Goal: Information Seeking & Learning: Compare options

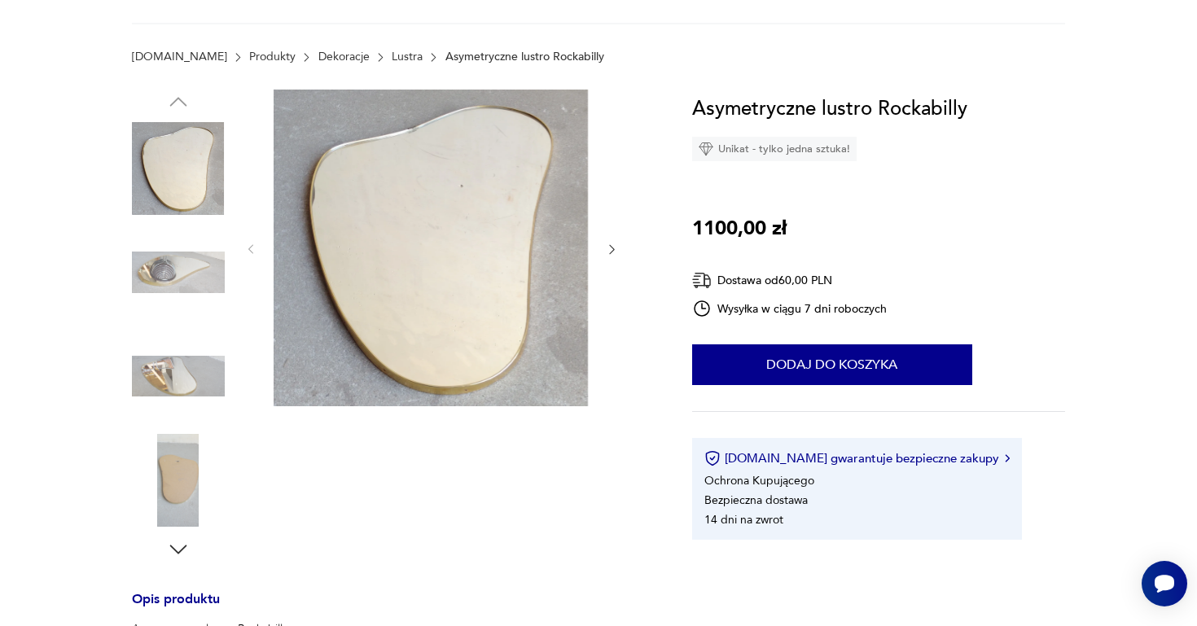
scroll to position [124, 0]
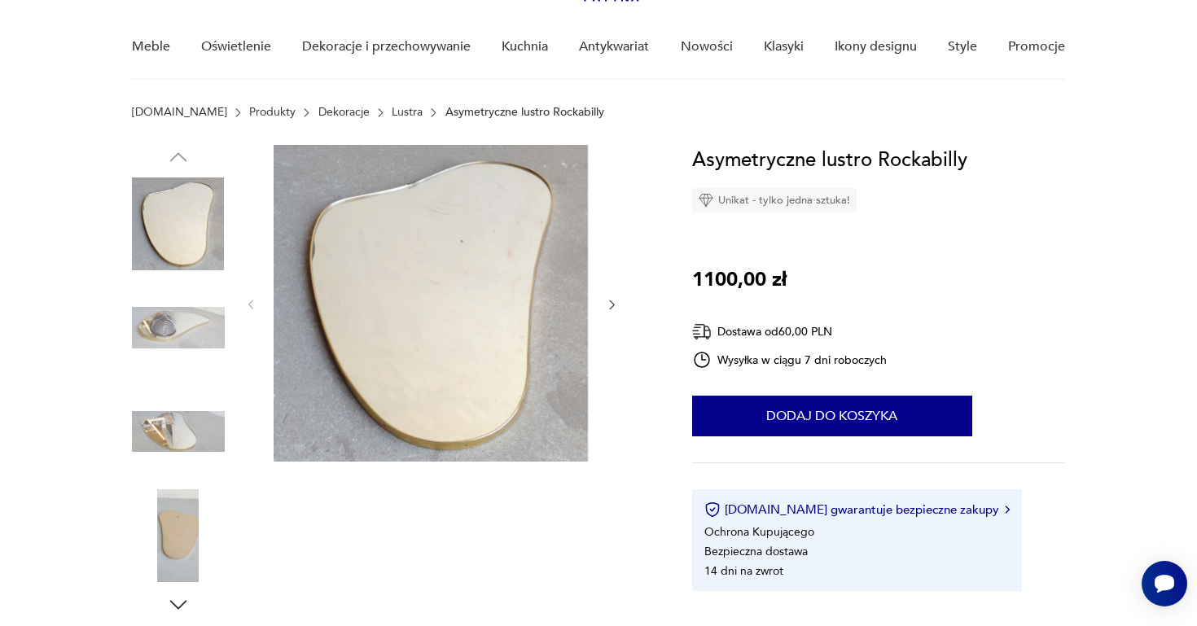
click at [191, 339] on img at bounding box center [178, 328] width 93 height 93
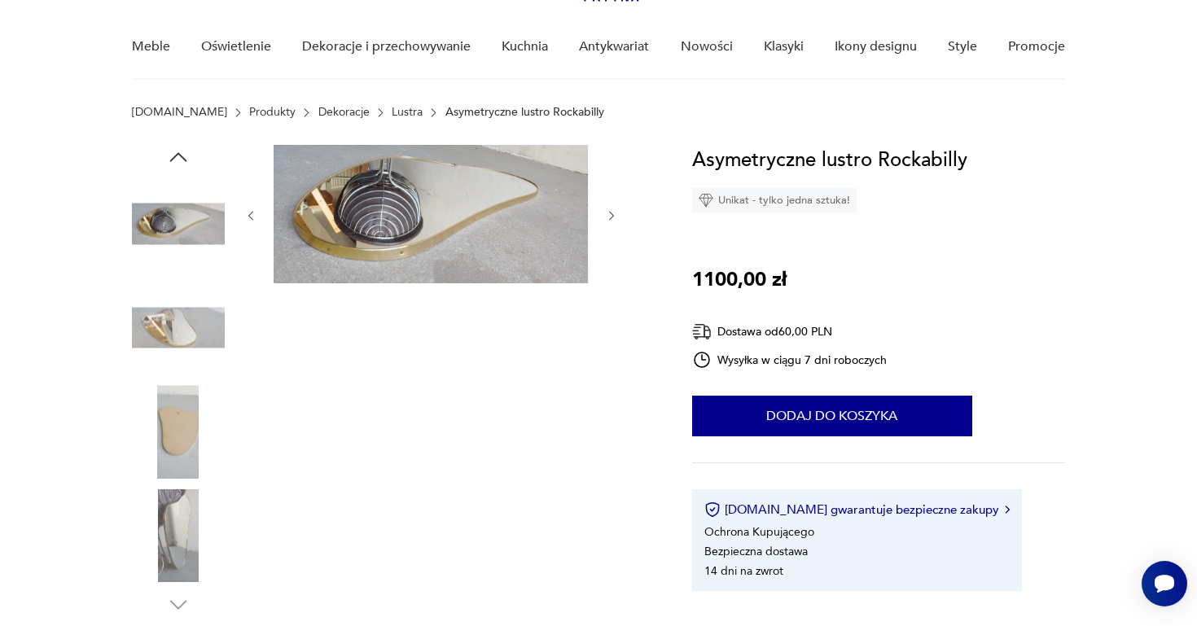
click at [182, 413] on img at bounding box center [178, 431] width 93 height 93
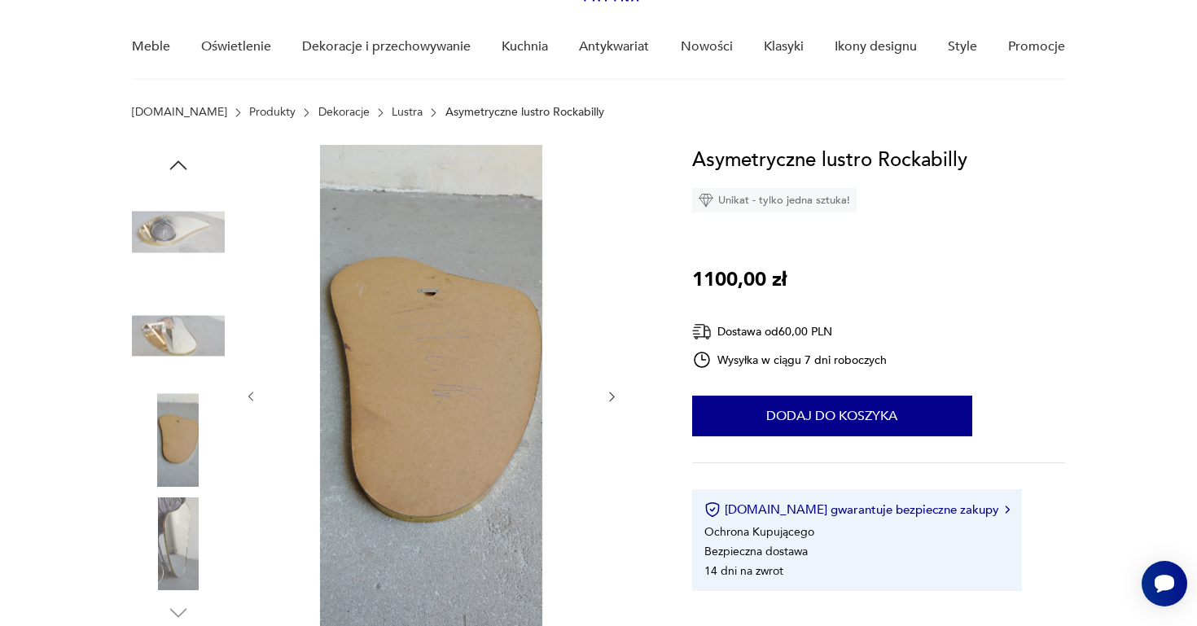
click at [182, 516] on img at bounding box center [178, 544] width 93 height 93
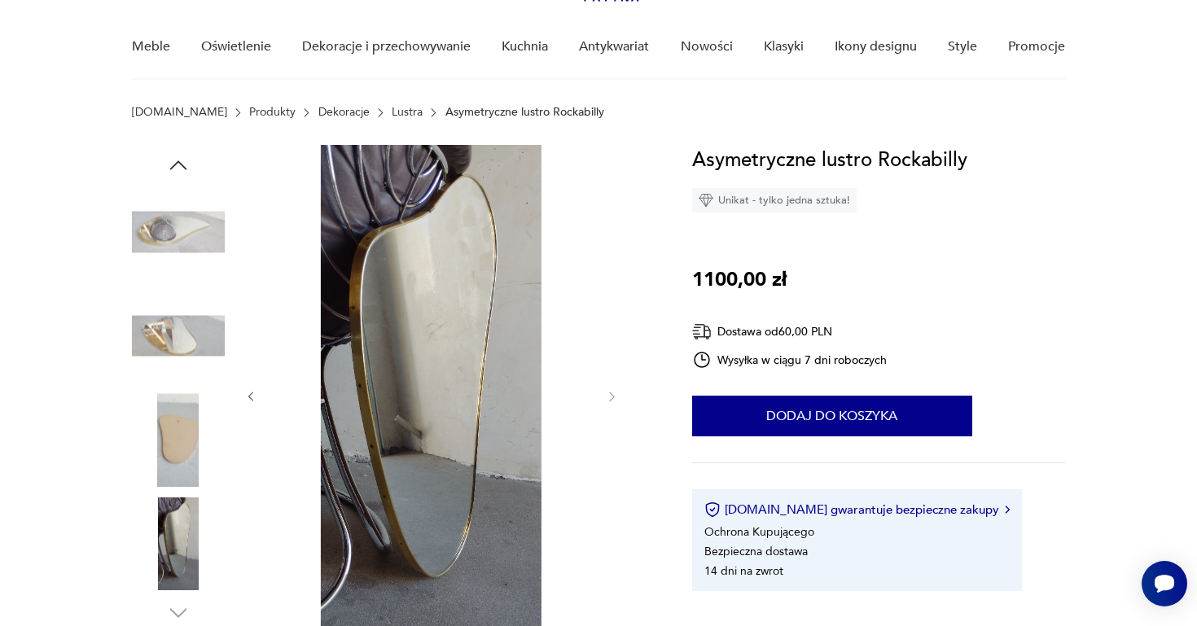
click at [173, 220] on img at bounding box center [178, 232] width 93 height 93
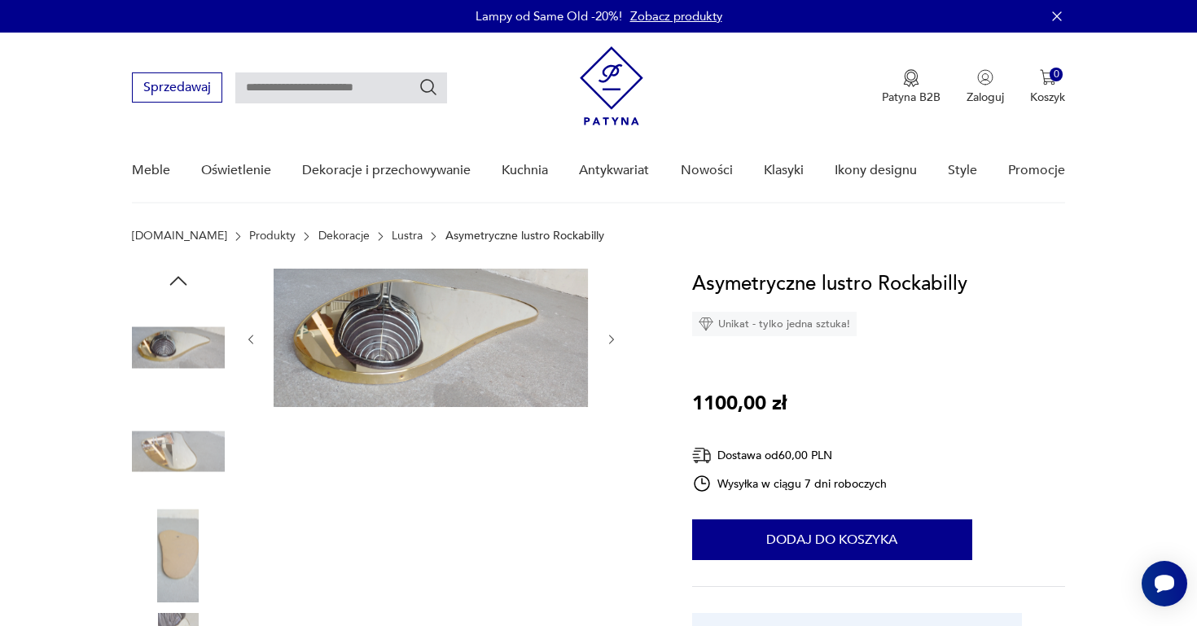
scroll to position [0, 0]
click at [392, 235] on link "Lustra" at bounding box center [407, 236] width 31 height 13
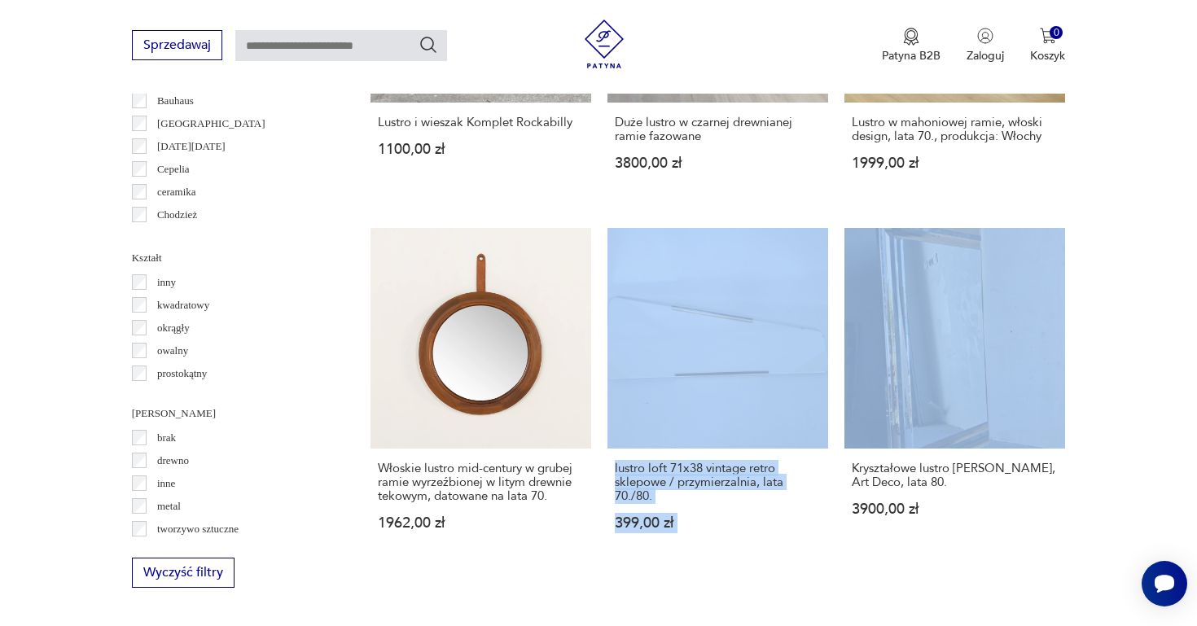
scroll to position [1567, 0]
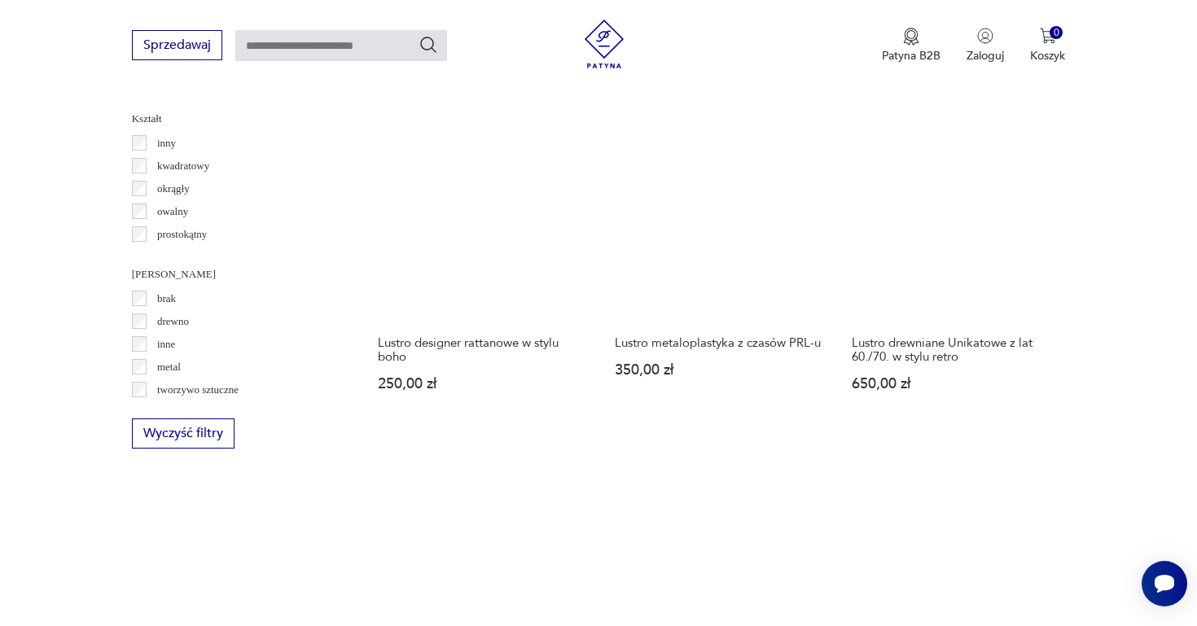
scroll to position [1702, 0]
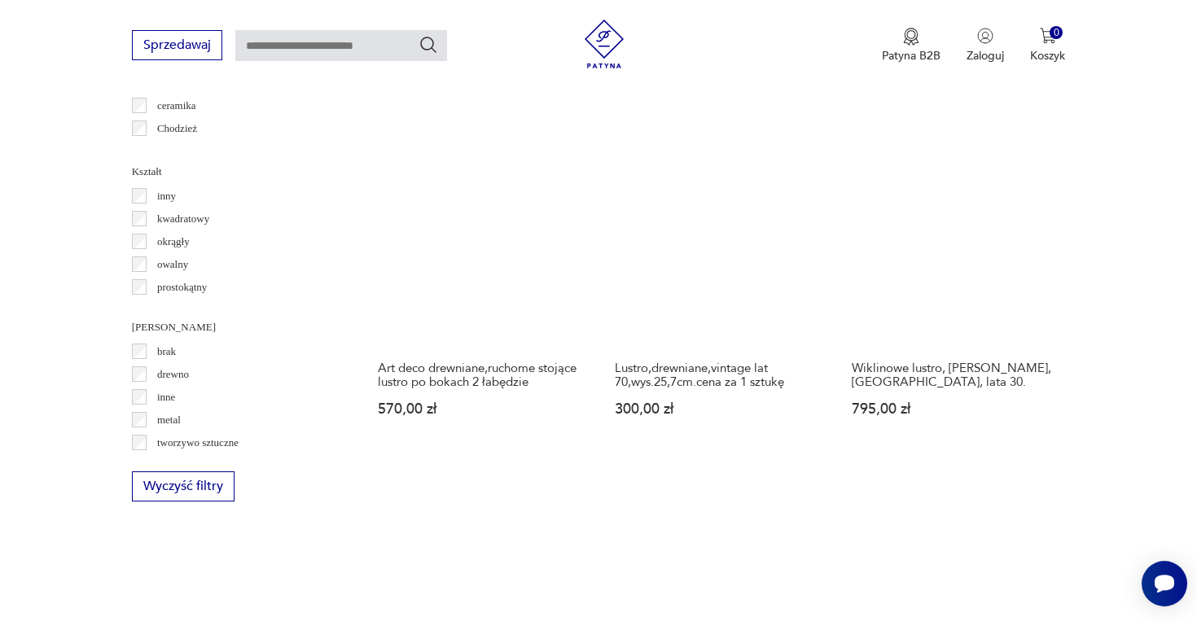
scroll to position [1644, 0]
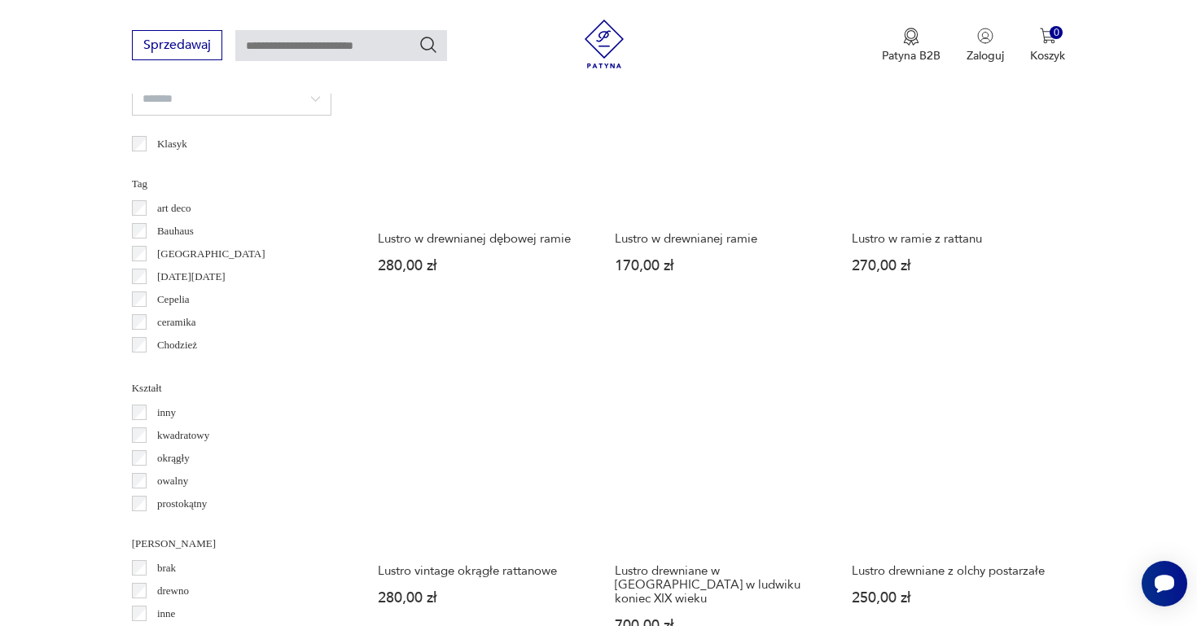
scroll to position [1449, 0]
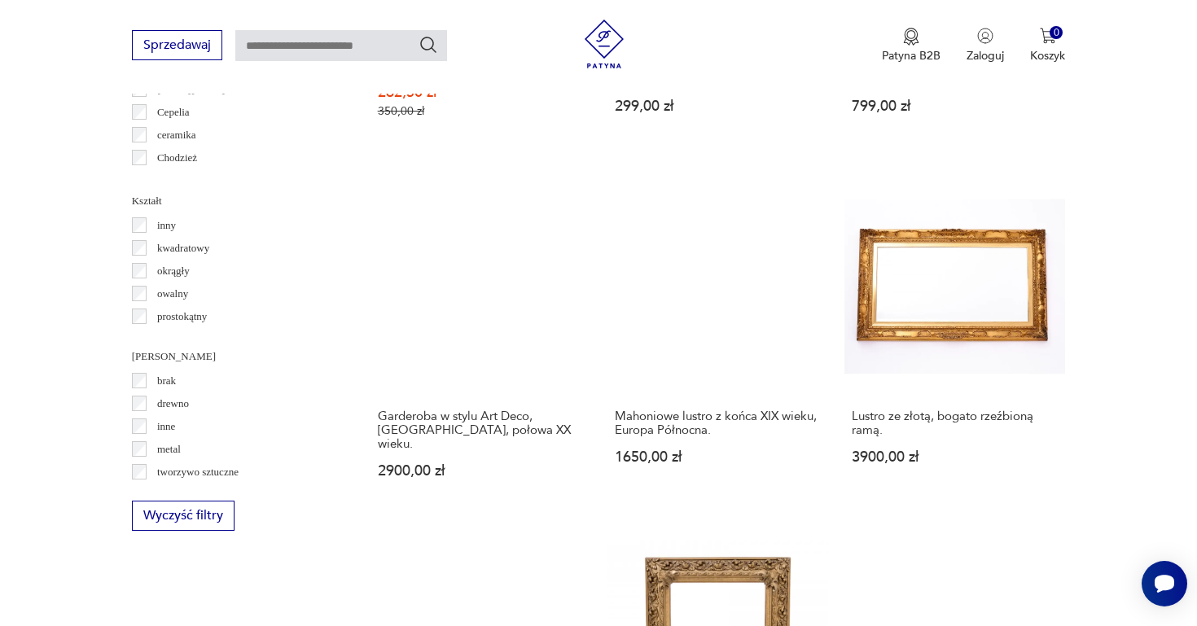
scroll to position [1642, 0]
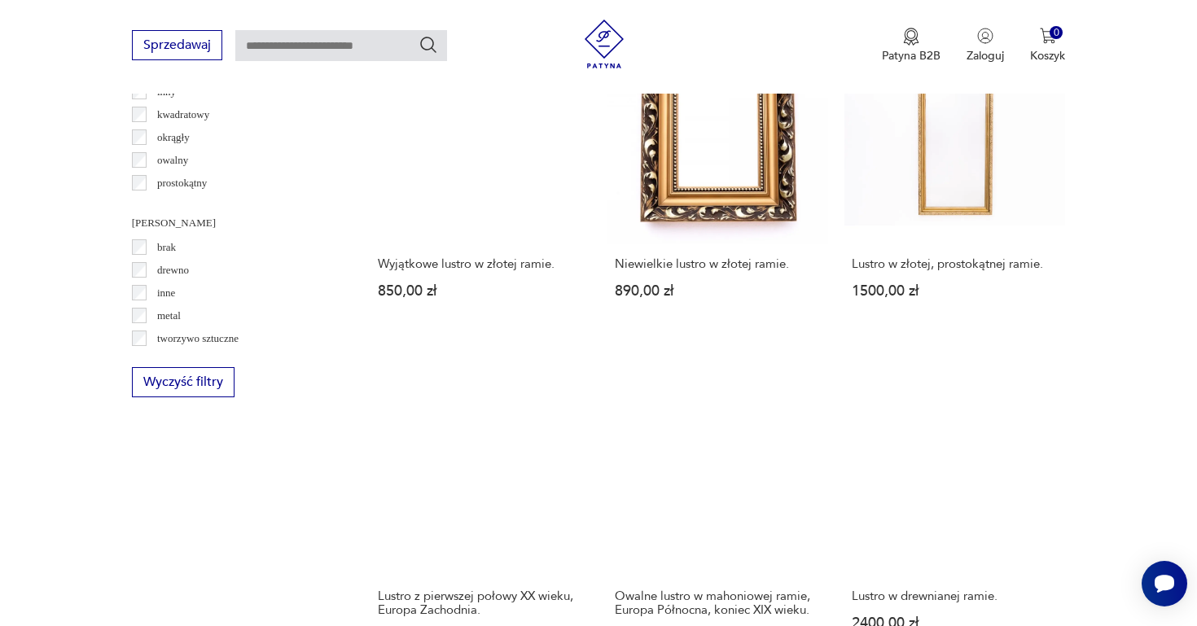
scroll to position [1754, 0]
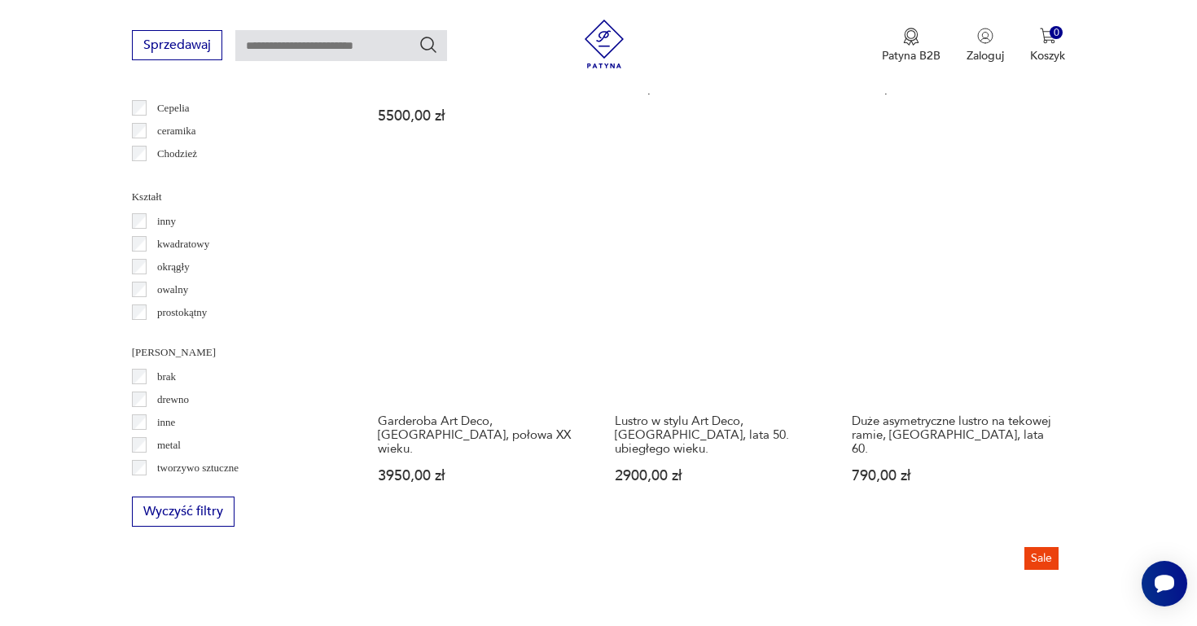
scroll to position [1639, 0]
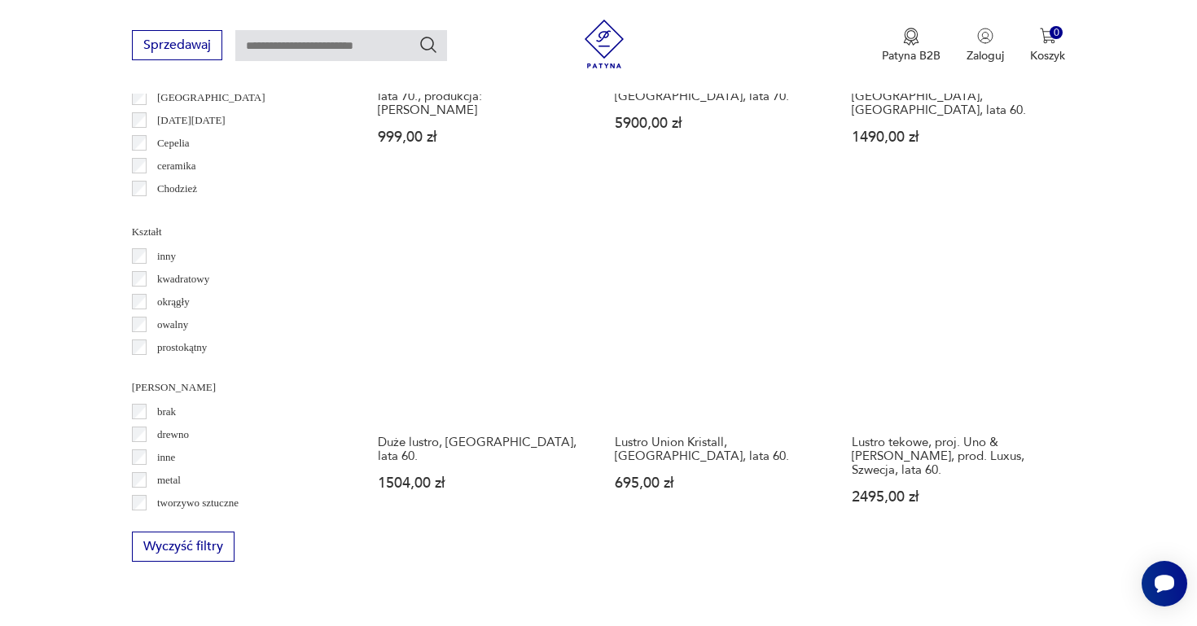
scroll to position [1698, 0]
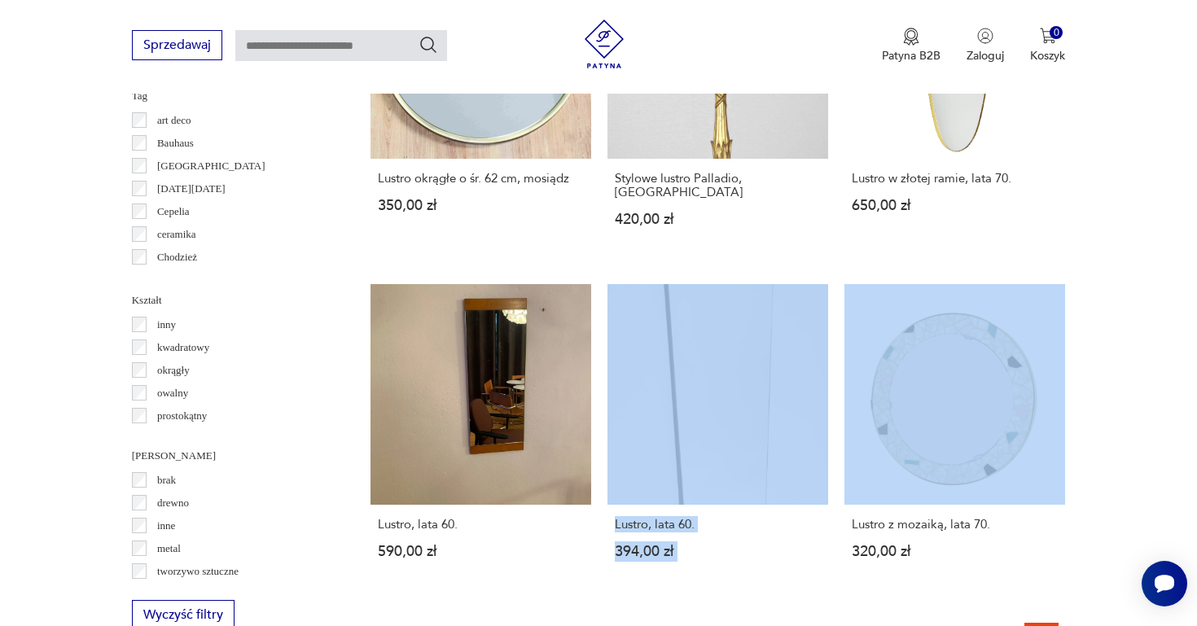
scroll to position [1535, 0]
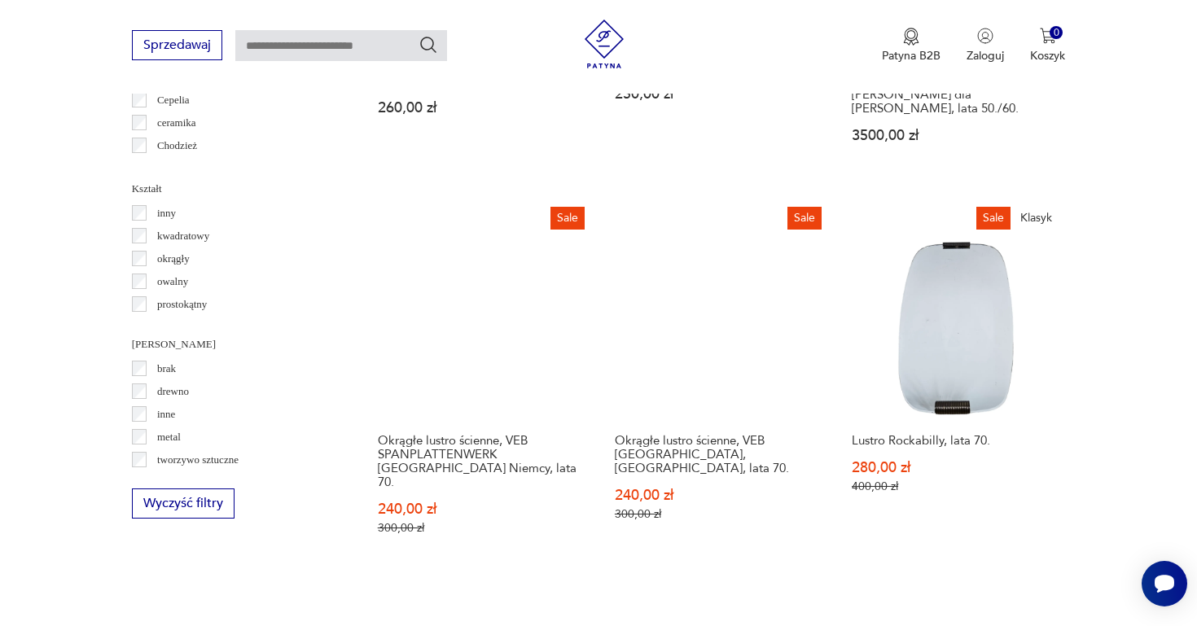
scroll to position [1633, 0]
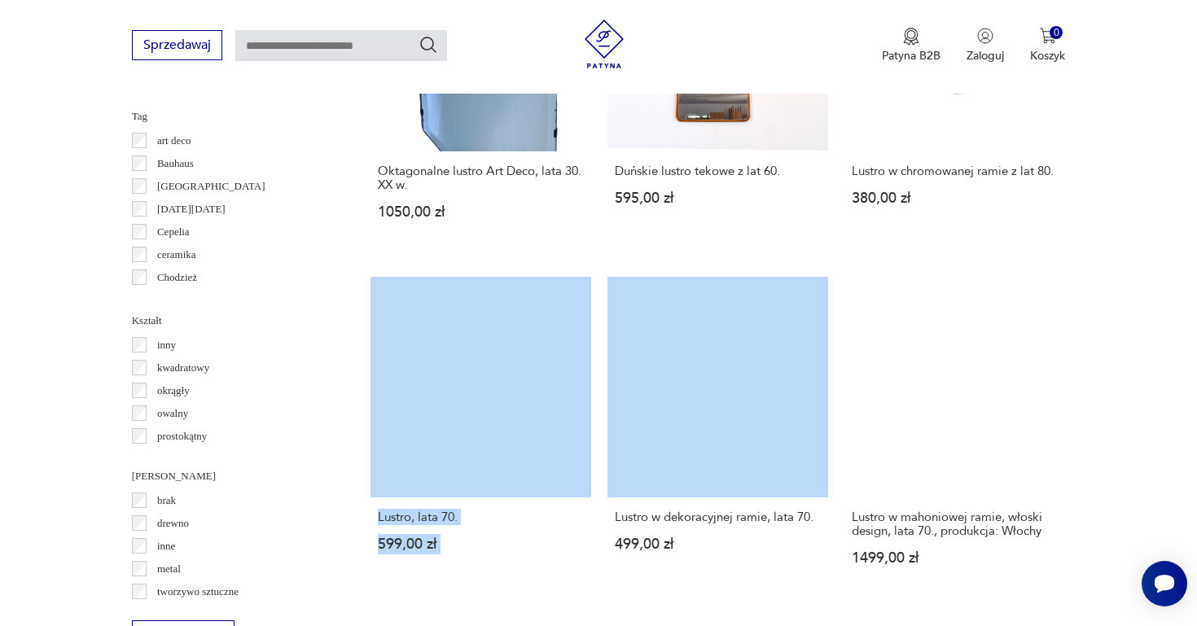
scroll to position [1545, 0]
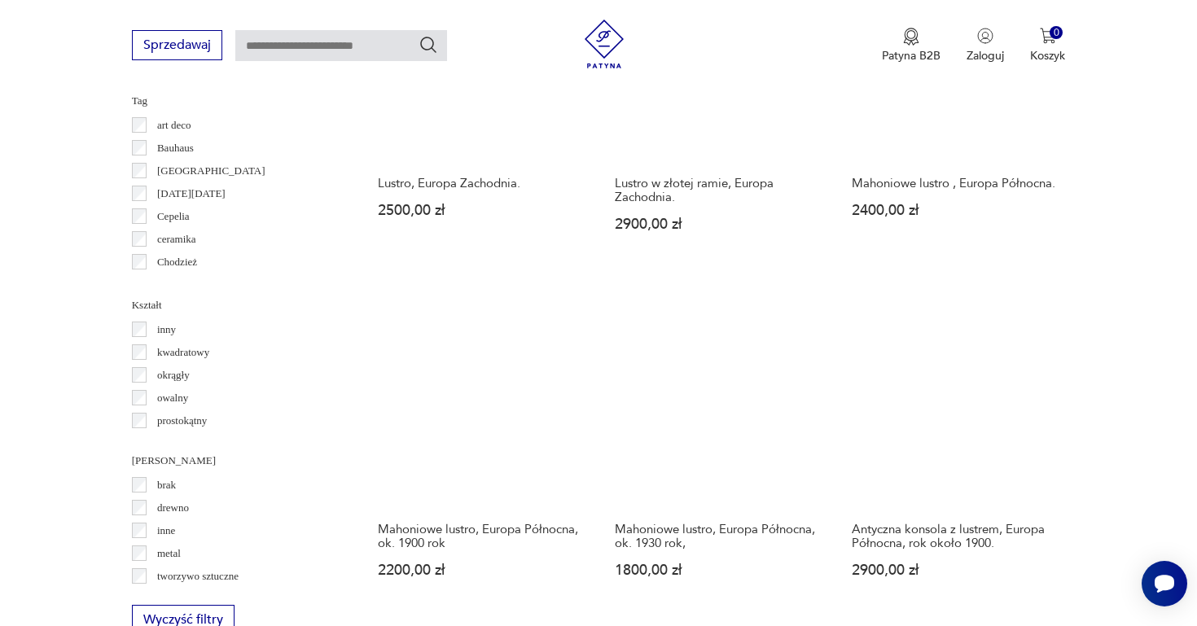
scroll to position [1522, 0]
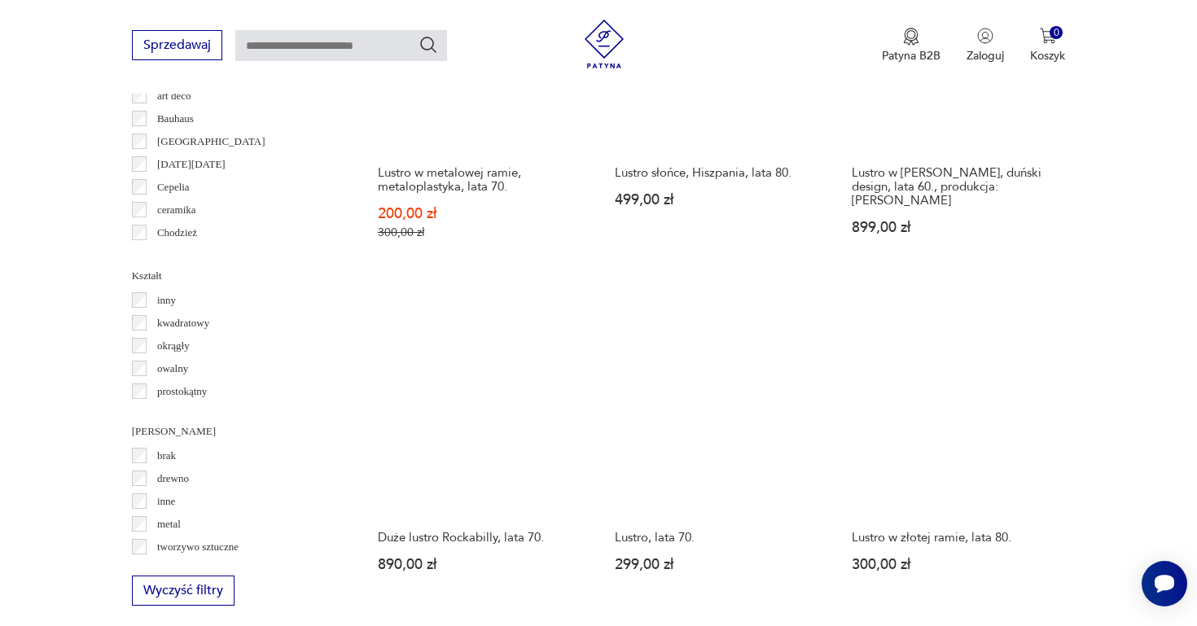
scroll to position [1544, 0]
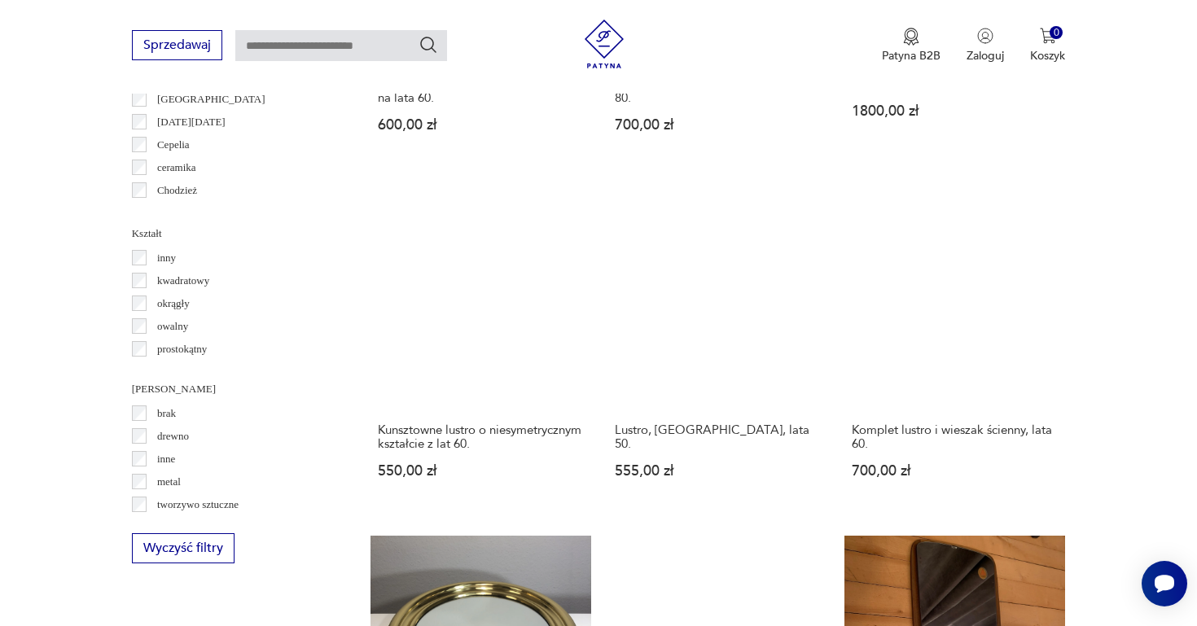
scroll to position [1611, 0]
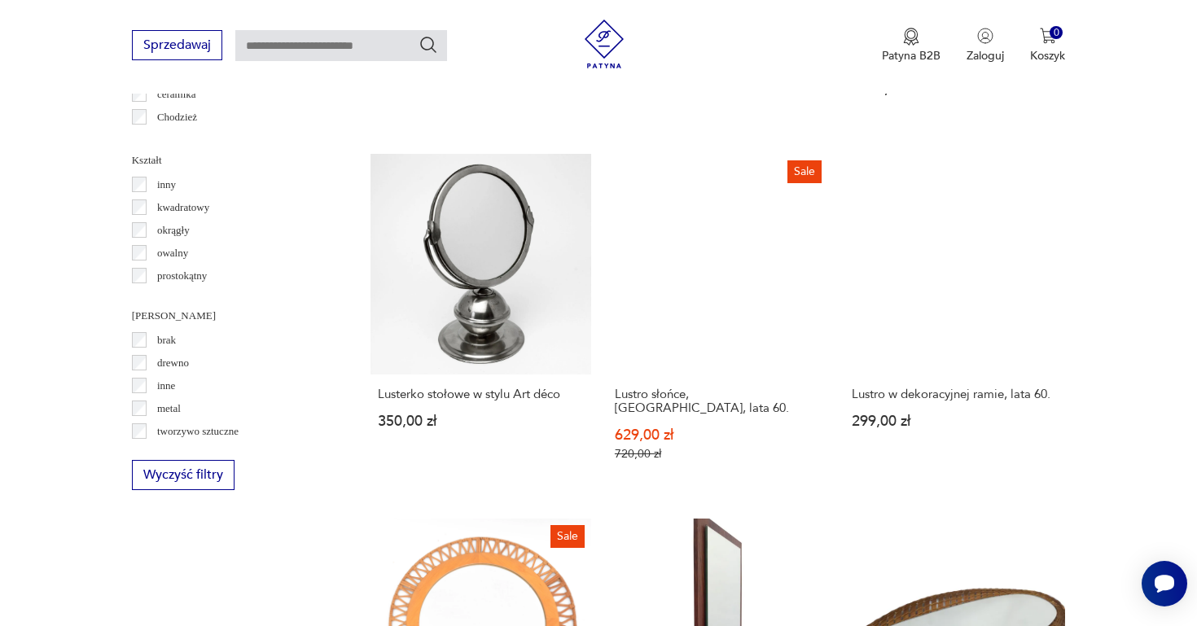
scroll to position [1665, 0]
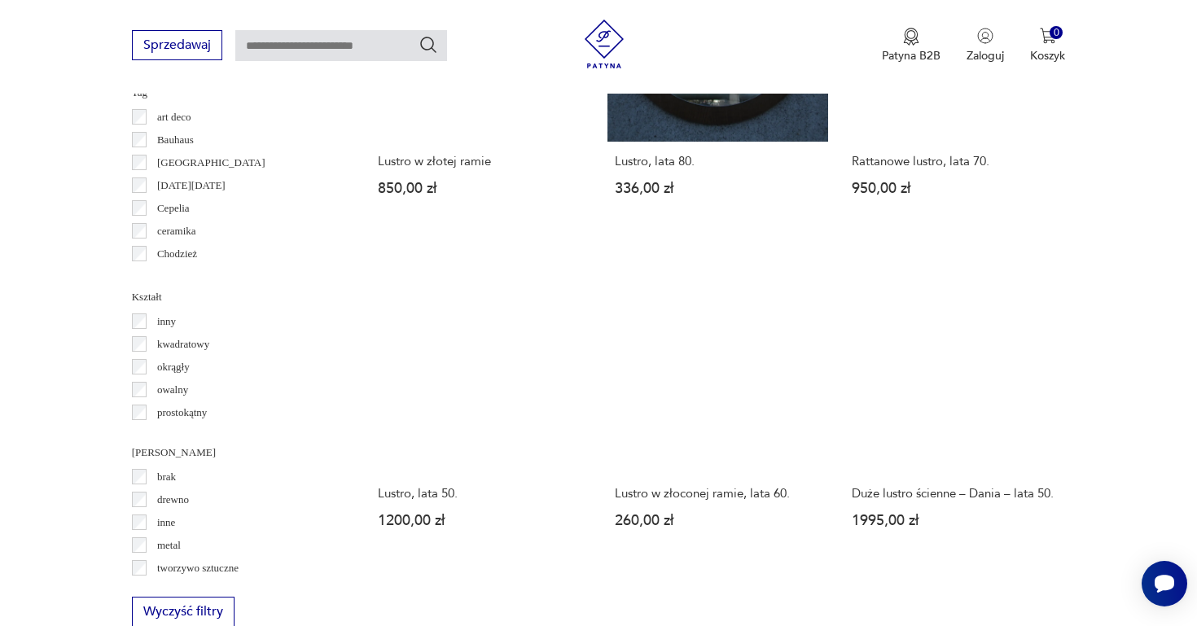
scroll to position [1577, 0]
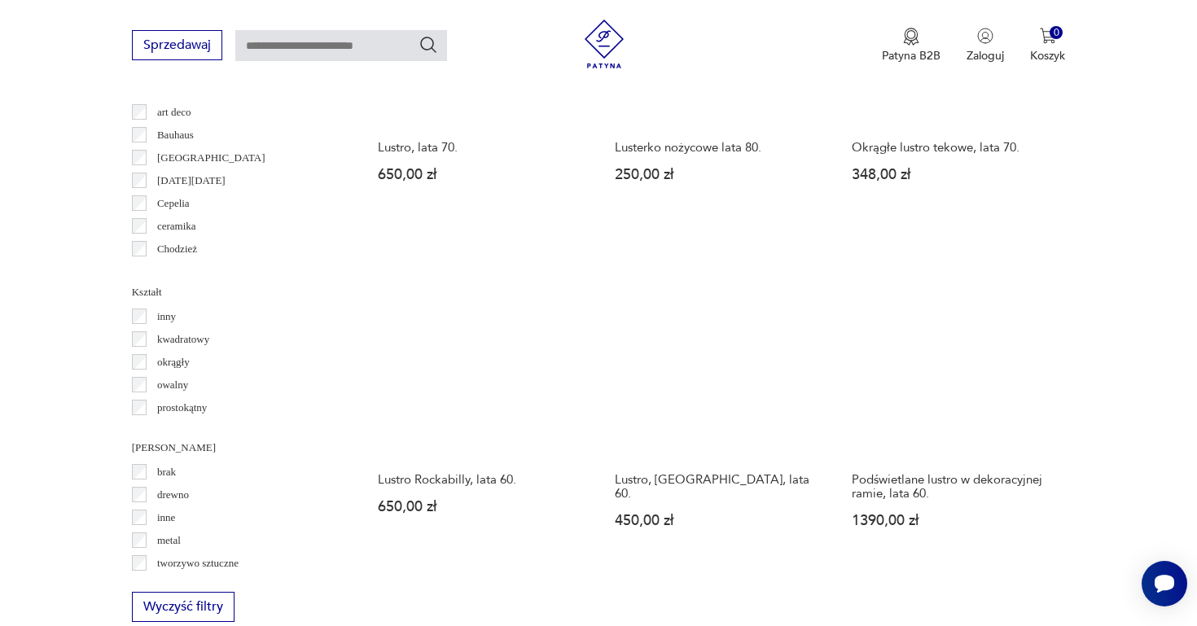
scroll to position [1532, 0]
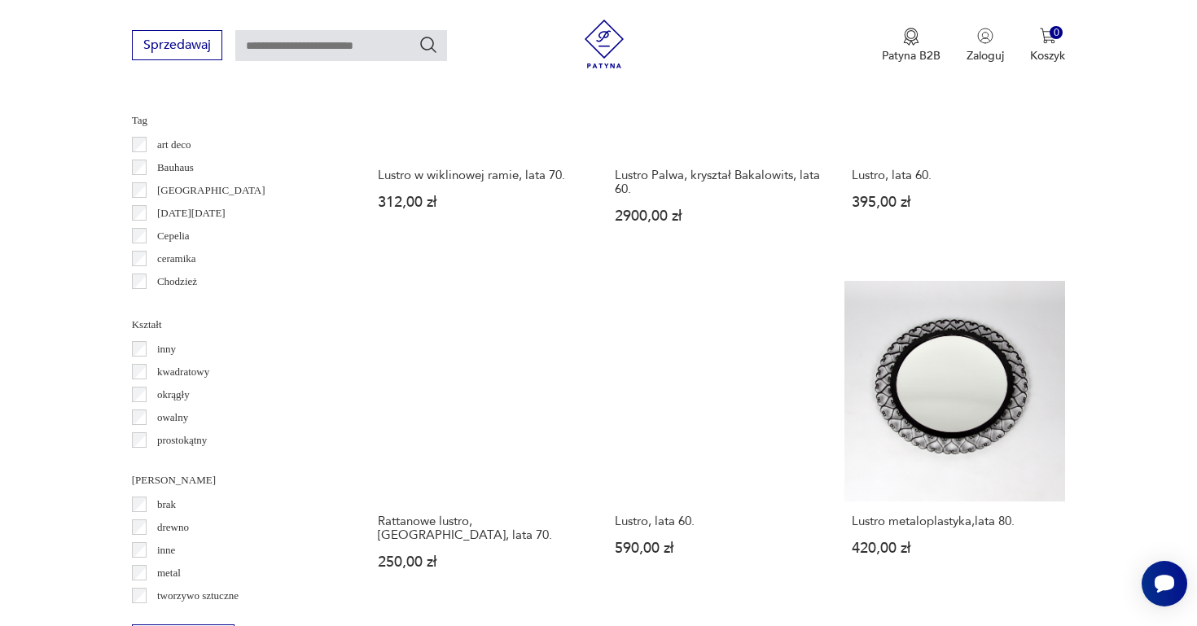
scroll to position [1501, 0]
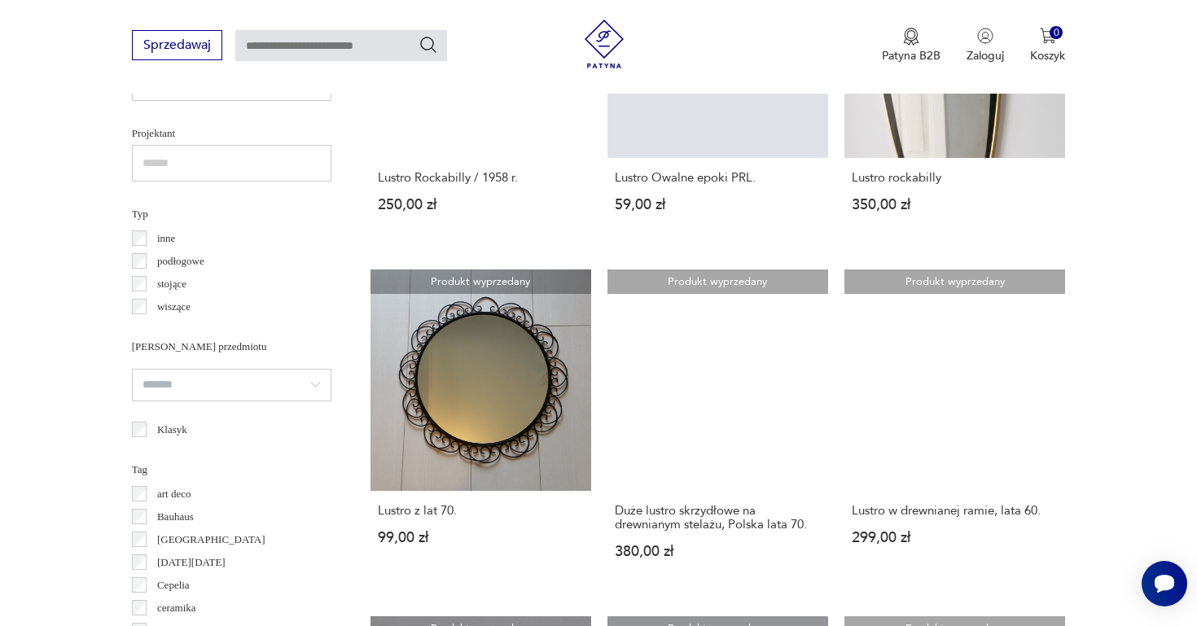
scroll to position [1144, 0]
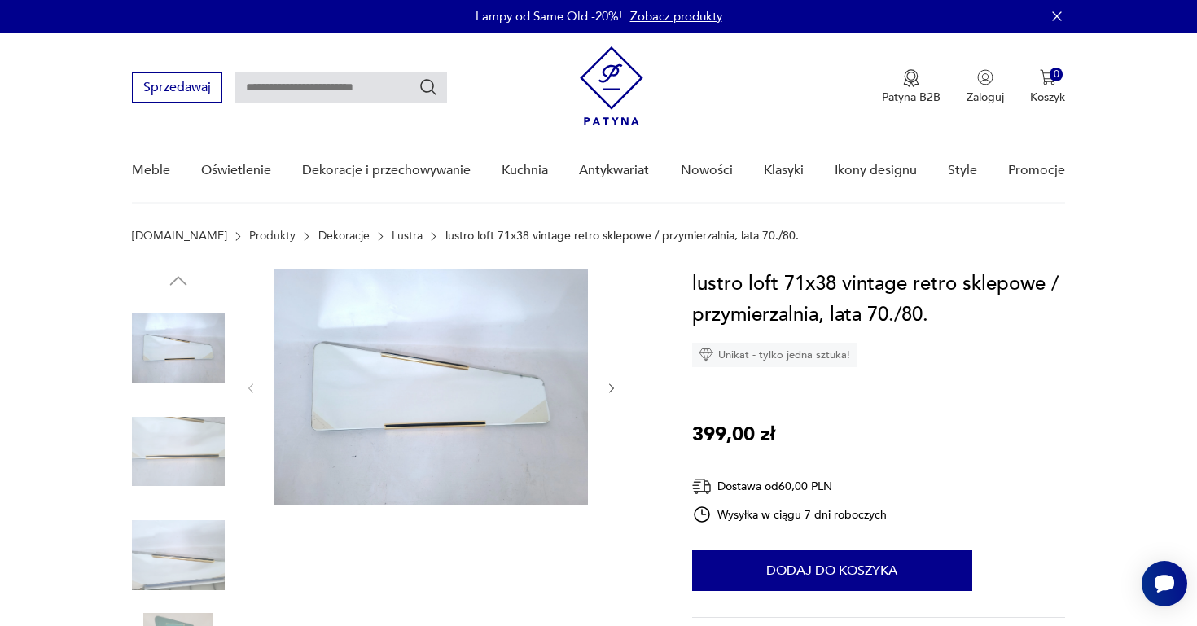
click at [165, 448] on img at bounding box center [178, 452] width 93 height 93
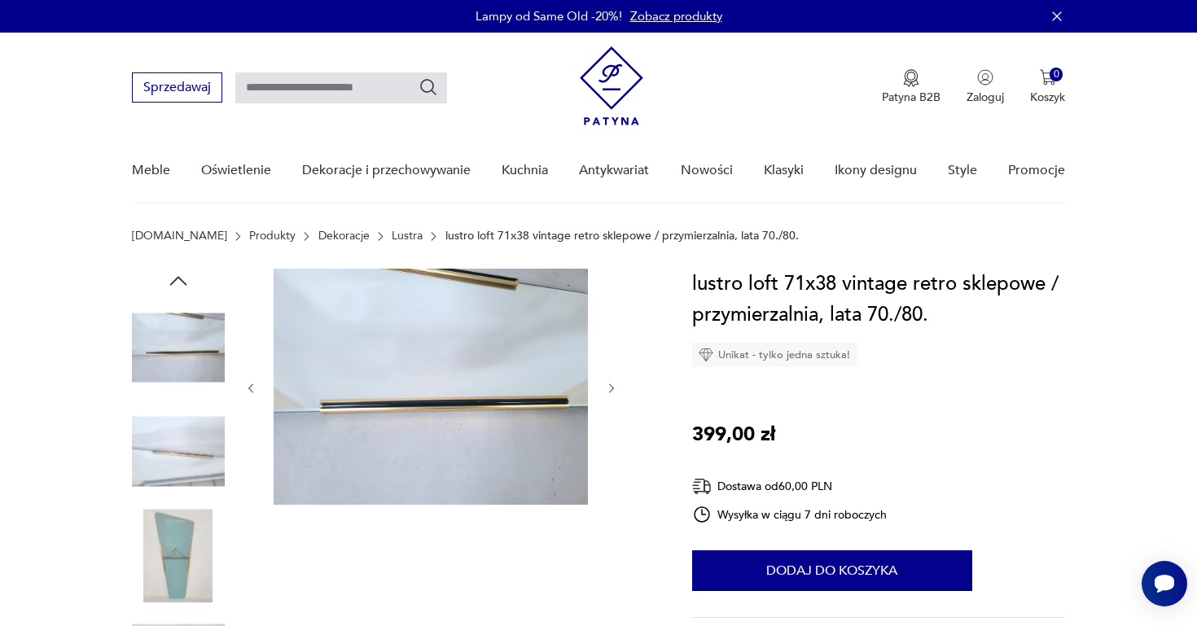
click at [182, 546] on img at bounding box center [178, 555] width 93 height 93
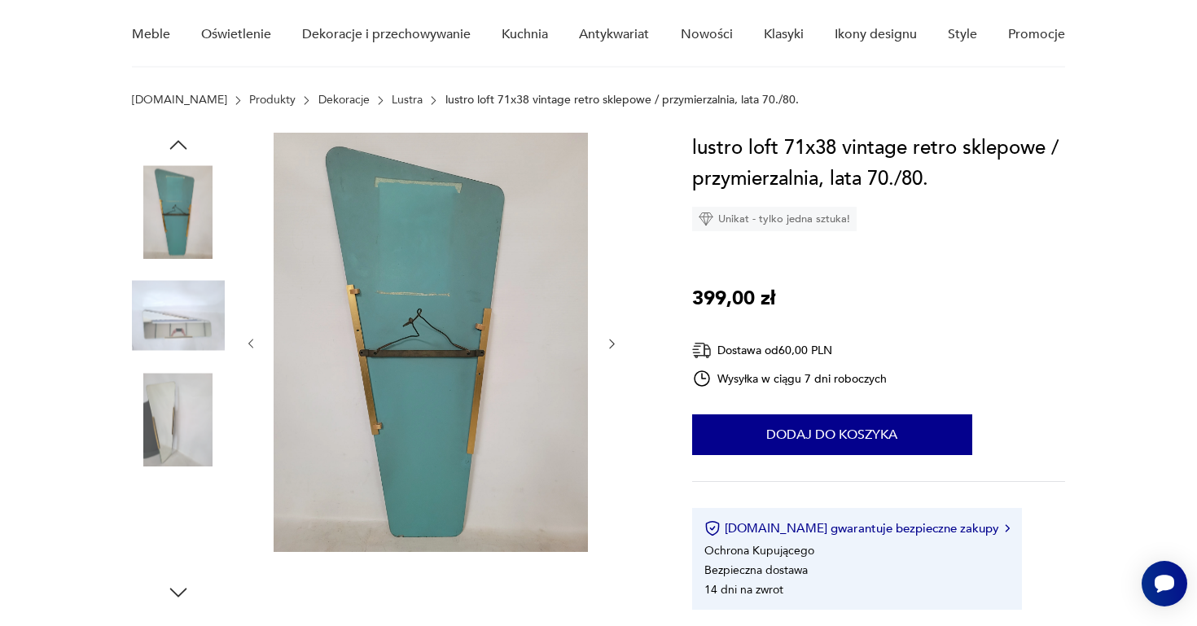
scroll to position [136, 0]
click at [610, 342] on icon "button" at bounding box center [612, 344] width 14 height 14
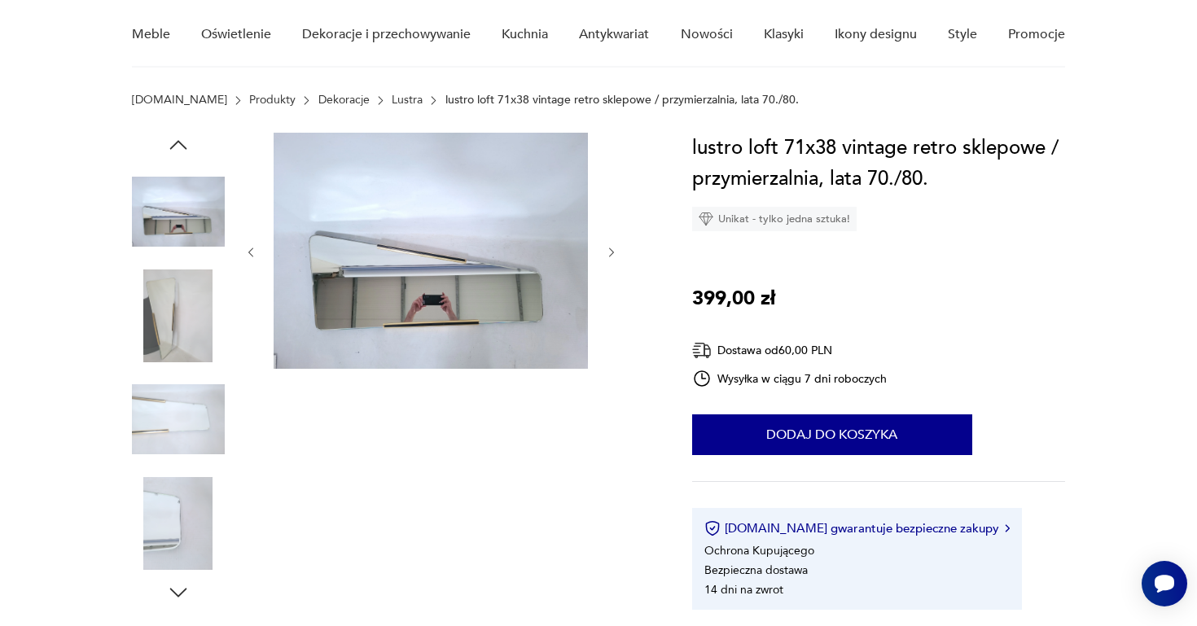
click at [612, 253] on icon "button" at bounding box center [612, 253] width 14 height 14
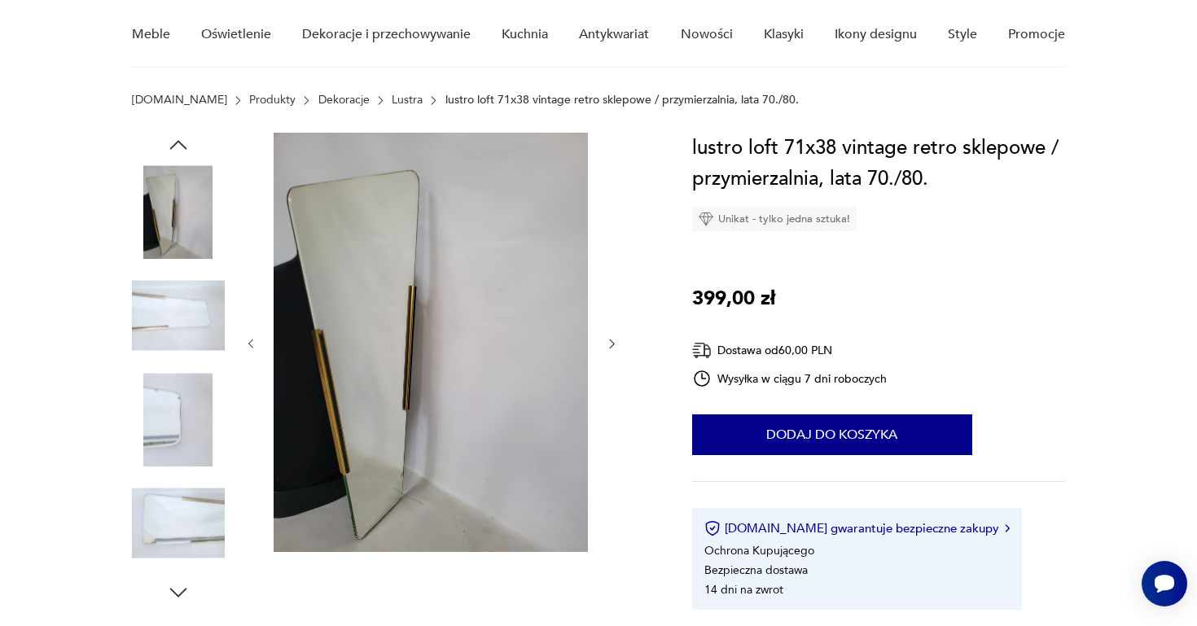
click at [610, 343] on icon "button" at bounding box center [612, 344] width 14 height 14
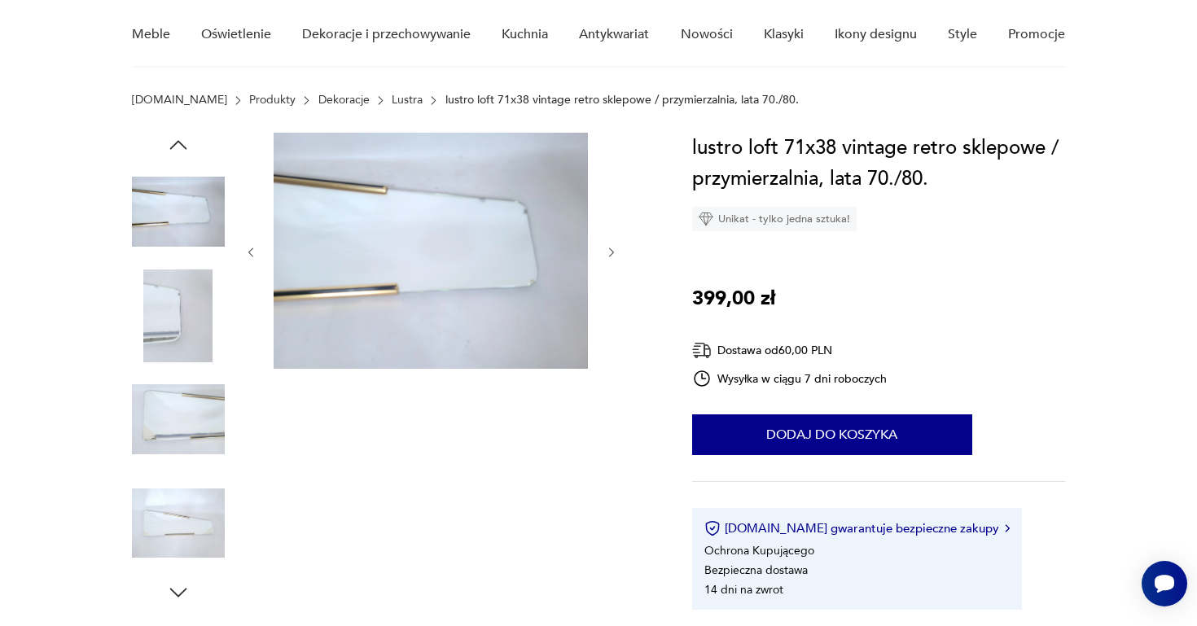
click at [612, 255] on icon "button" at bounding box center [611, 253] width 5 height 10
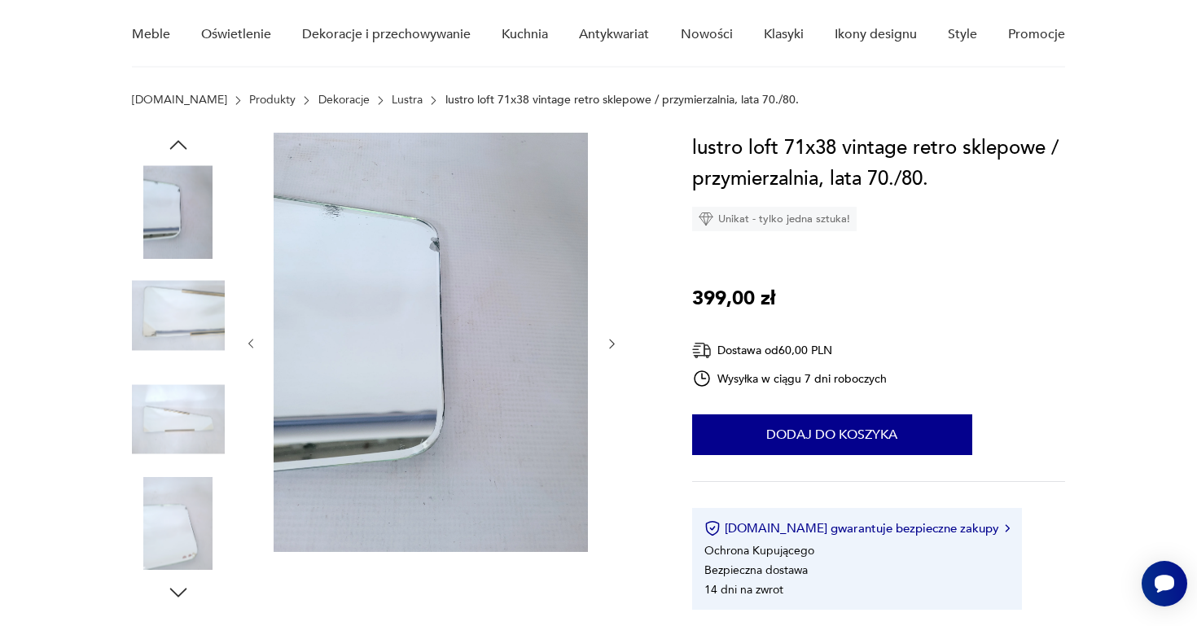
click at [612, 344] on icon "button" at bounding box center [612, 344] width 14 height 14
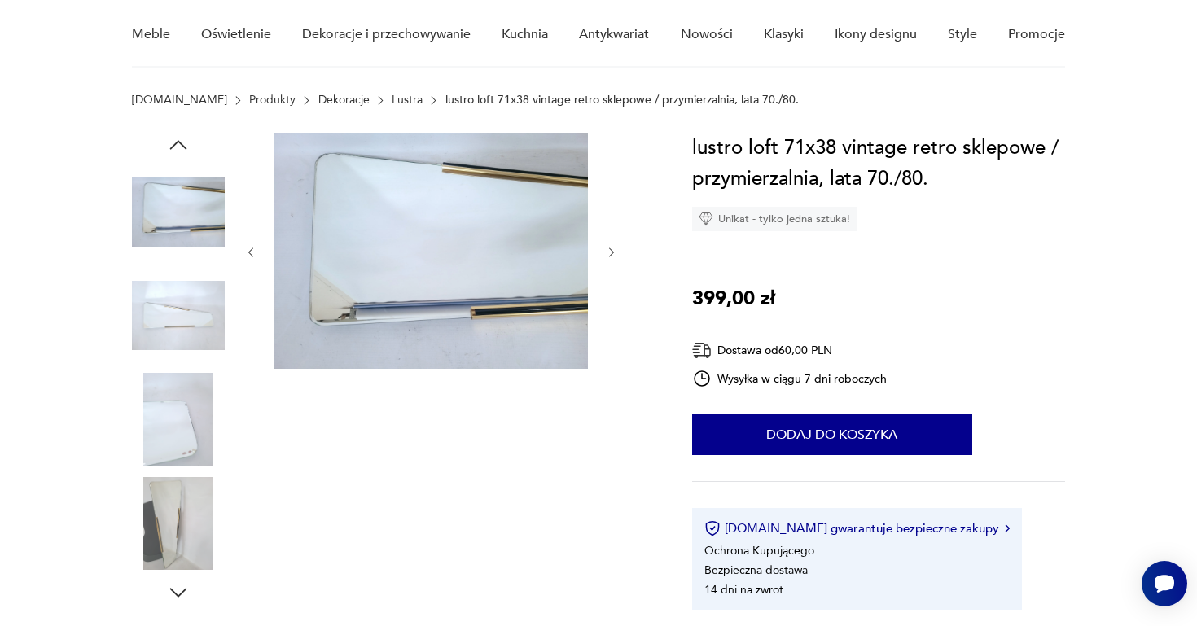
click at [613, 252] on icon "button" at bounding box center [611, 253] width 5 height 10
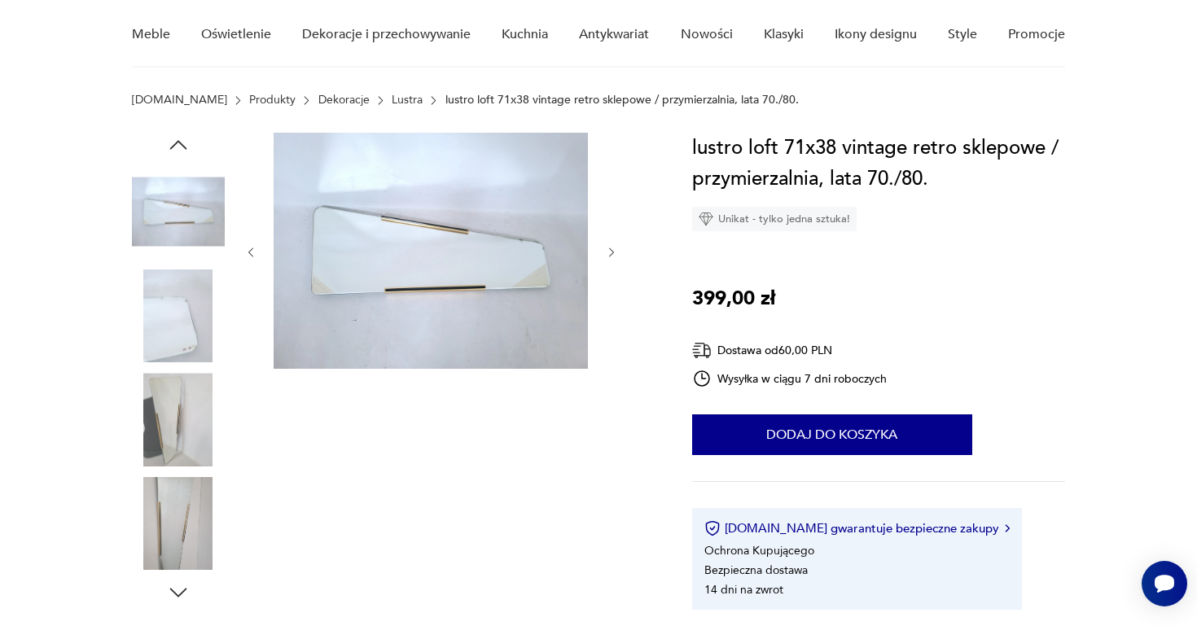
click at [482, 284] on img at bounding box center [431, 251] width 314 height 236
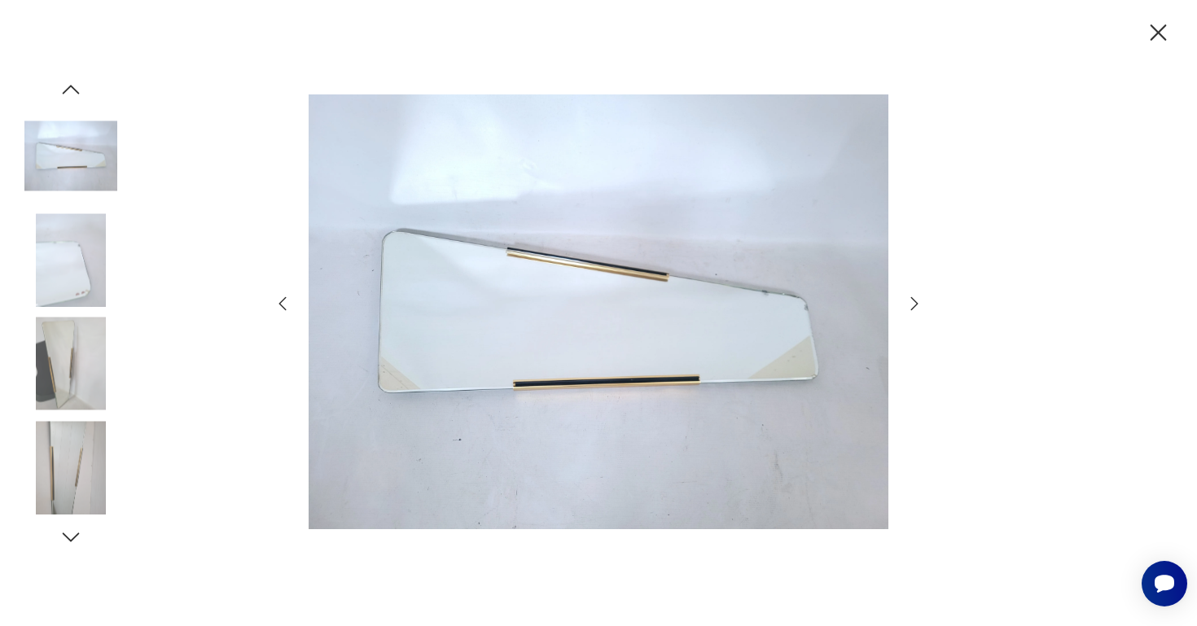
click at [913, 303] on icon "button" at bounding box center [915, 304] width 20 height 20
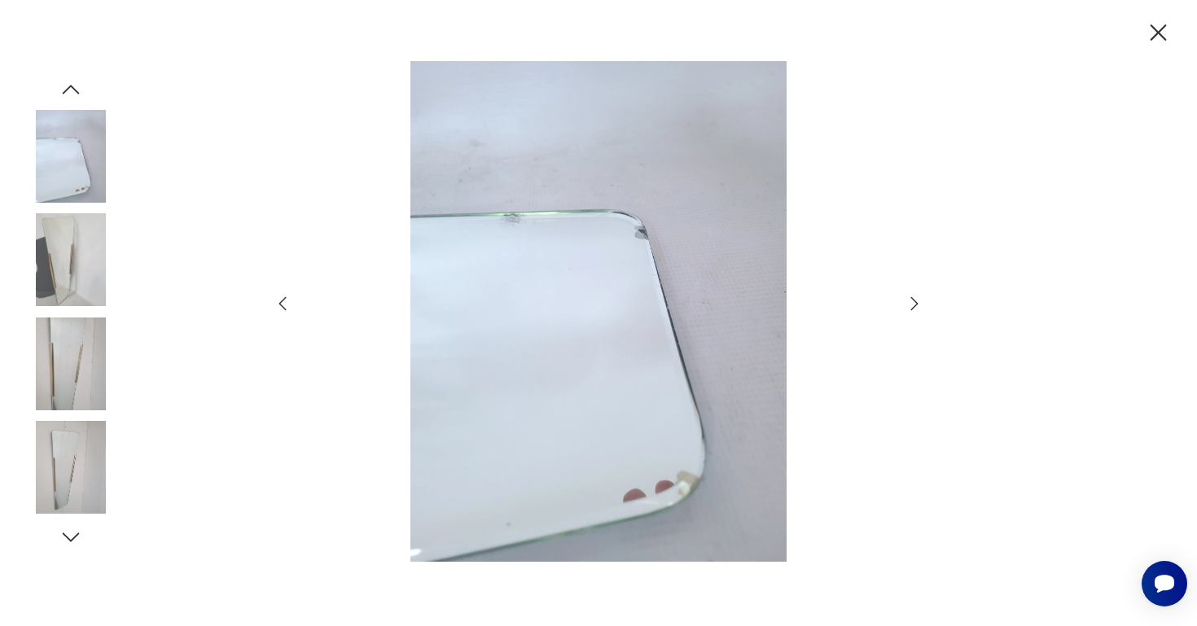
click at [911, 305] on icon "button" at bounding box center [915, 304] width 20 height 20
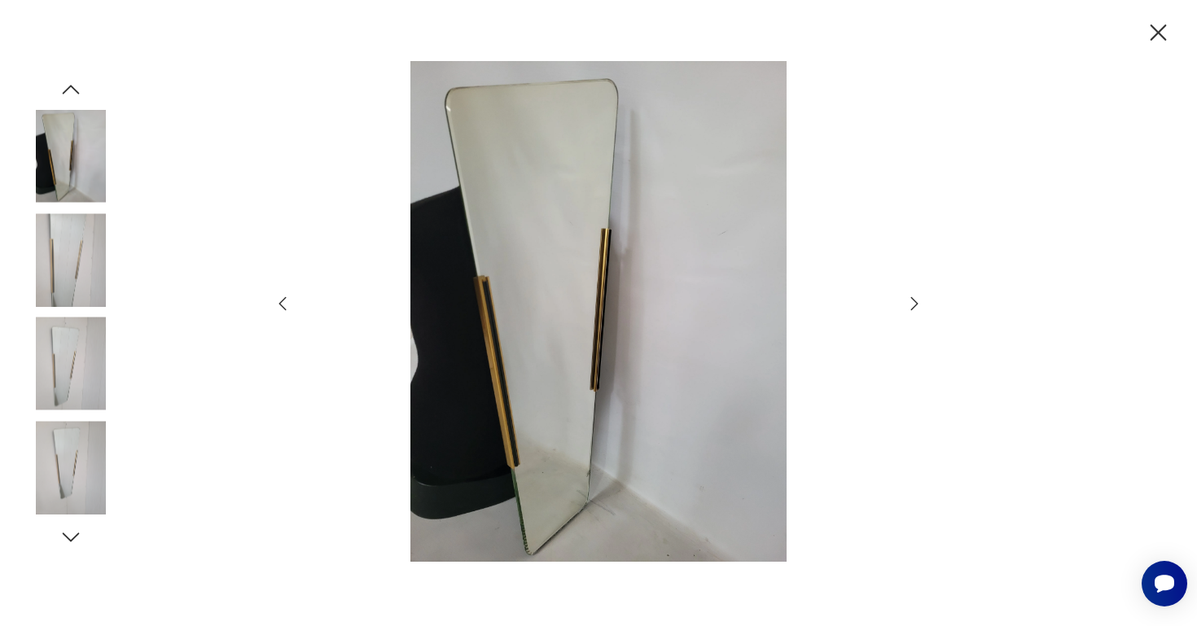
click at [914, 300] on icon "button" at bounding box center [914, 302] width 7 height 13
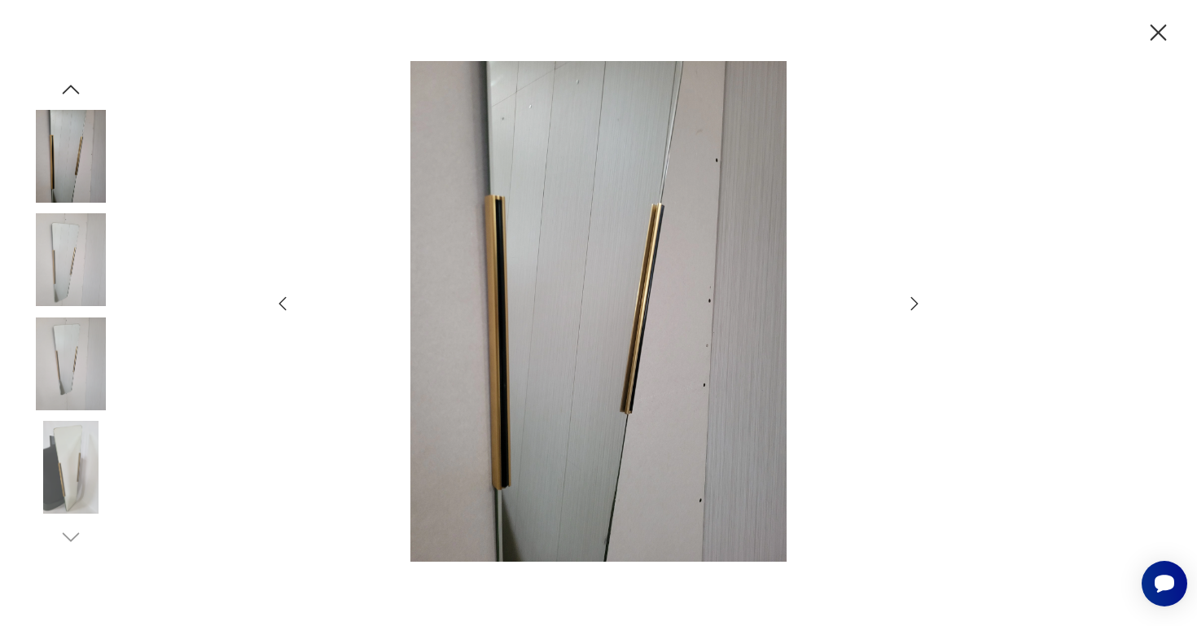
click at [914, 300] on icon "button" at bounding box center [914, 302] width 7 height 13
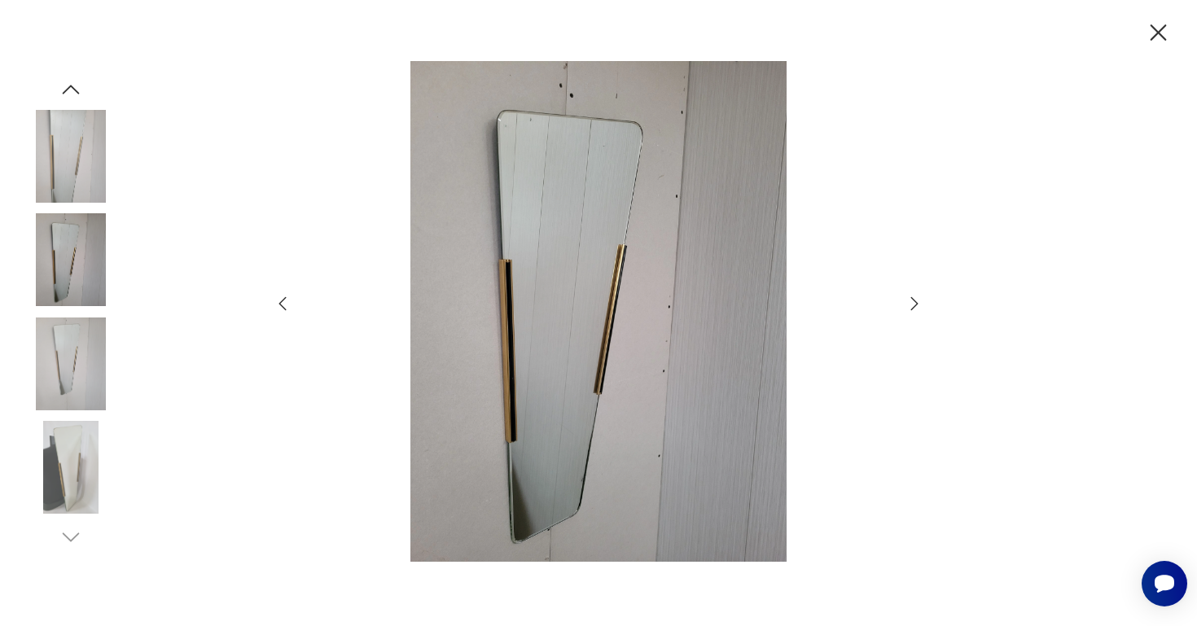
click at [913, 299] on icon "button" at bounding box center [914, 302] width 7 height 13
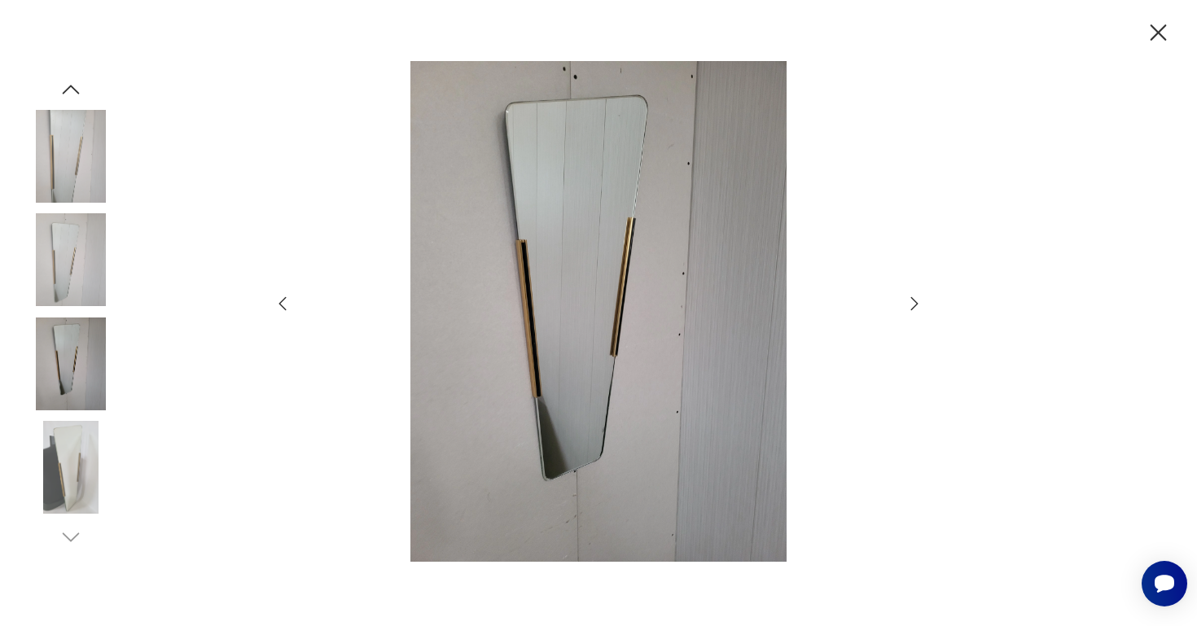
click at [913, 299] on icon "button" at bounding box center [914, 302] width 7 height 13
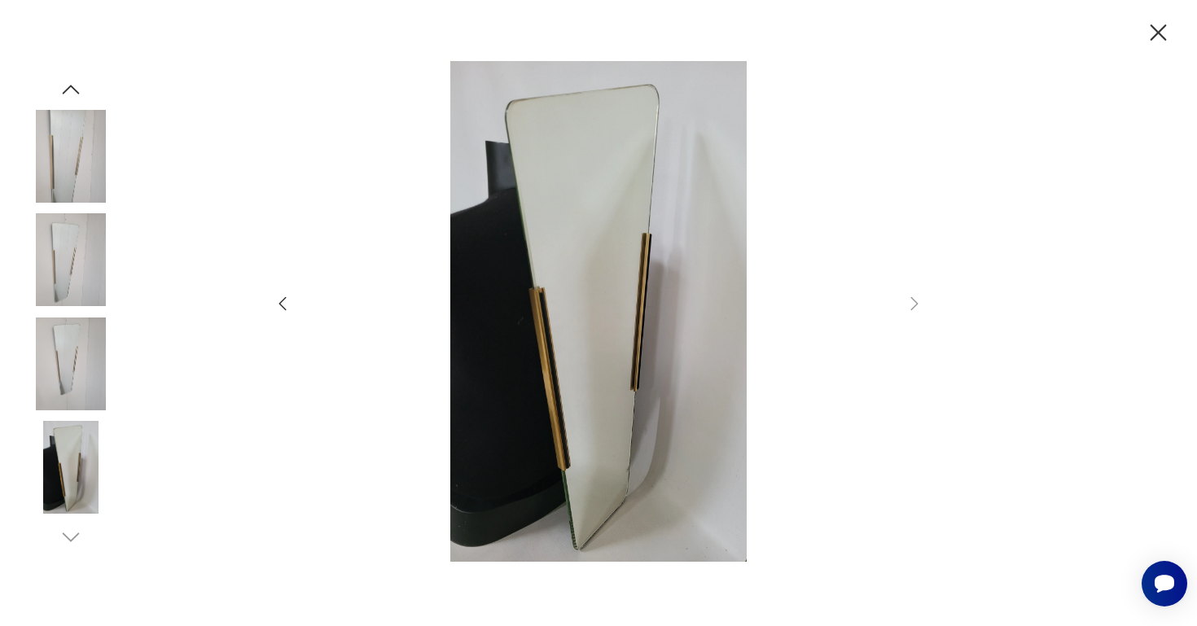
click at [1154, 37] on icon "button" at bounding box center [1159, 32] width 16 height 16
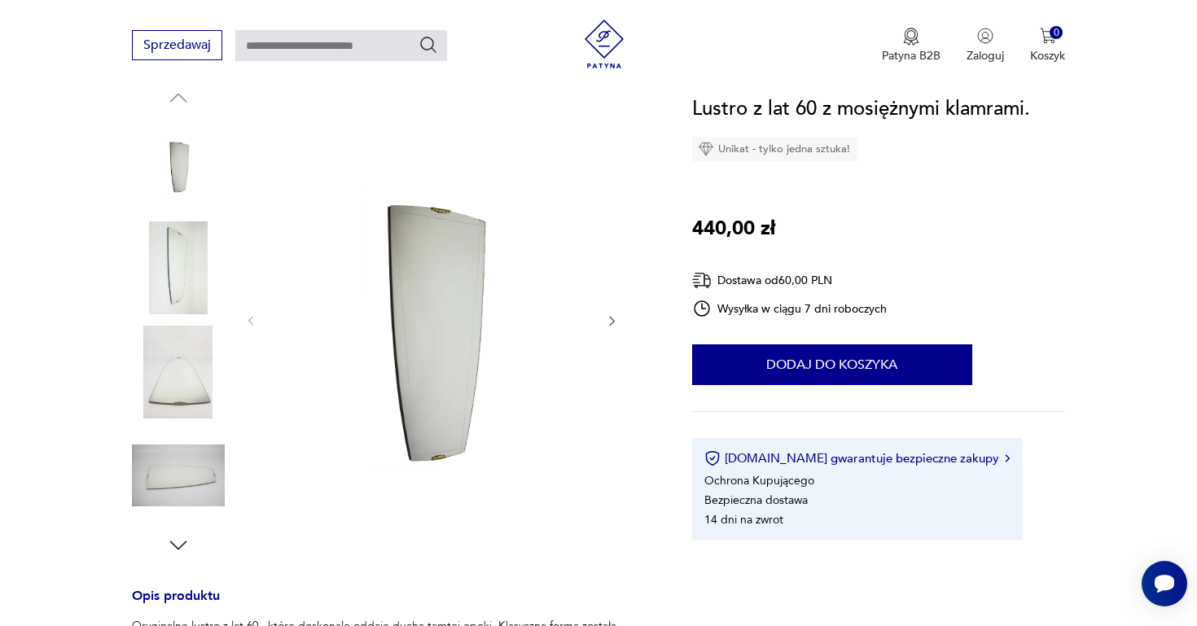
scroll to position [184, 0]
click at [610, 322] on icon "button" at bounding box center [612, 322] width 14 height 14
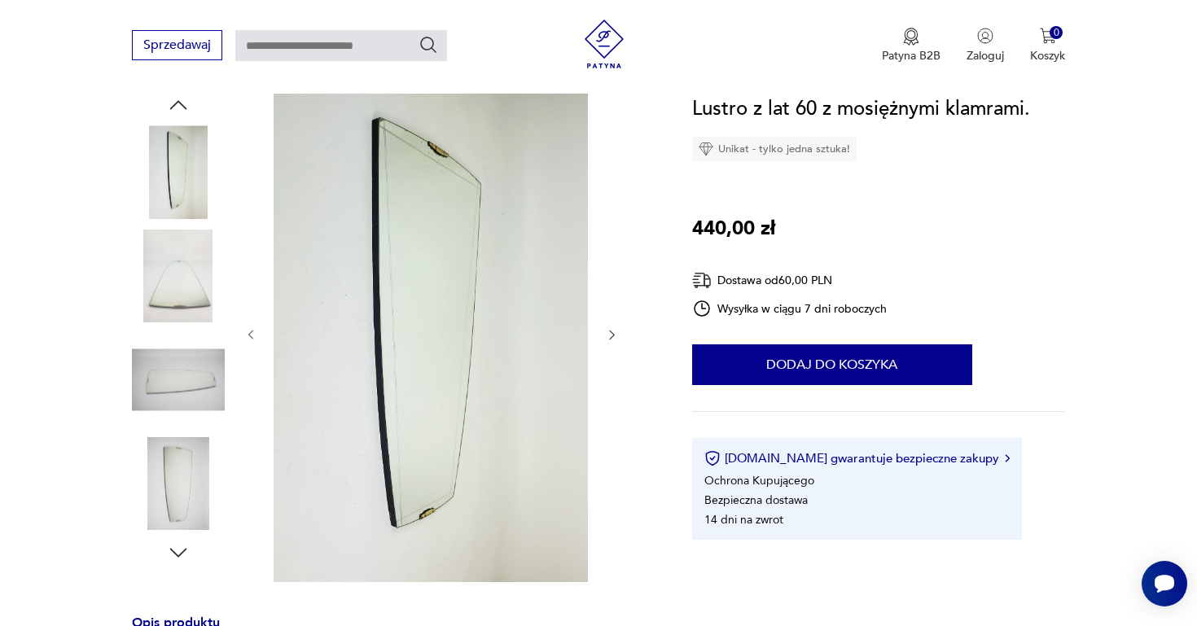
click at [612, 327] on button "button" at bounding box center [612, 335] width 14 height 16
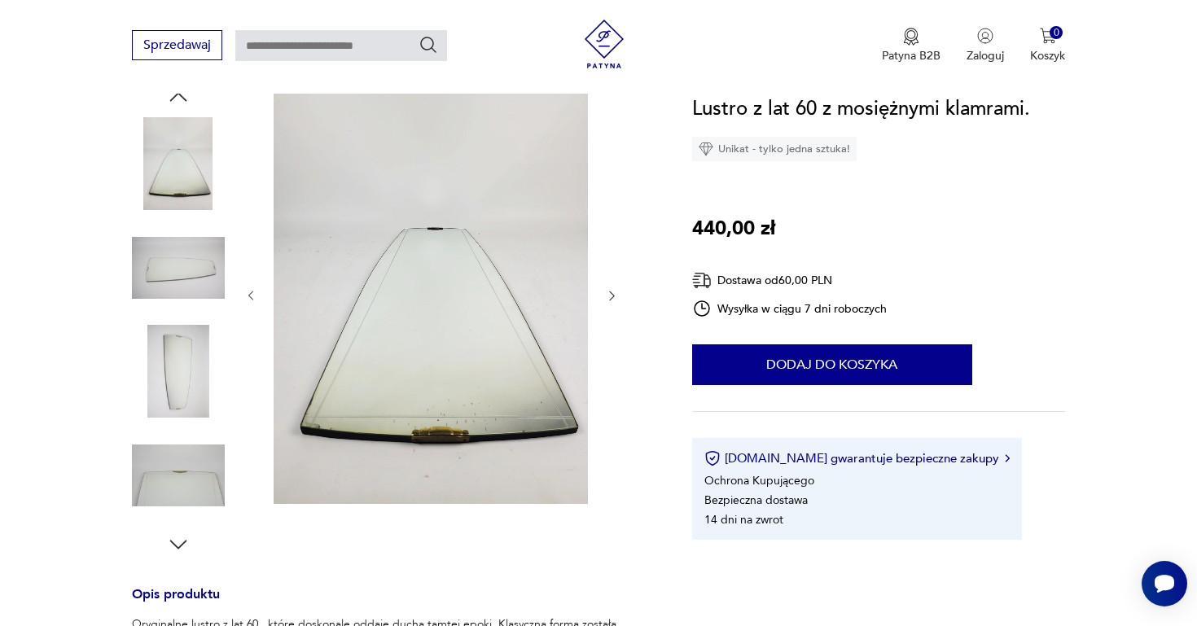
click at [612, 327] on div at bounding box center [431, 296] width 375 height 423
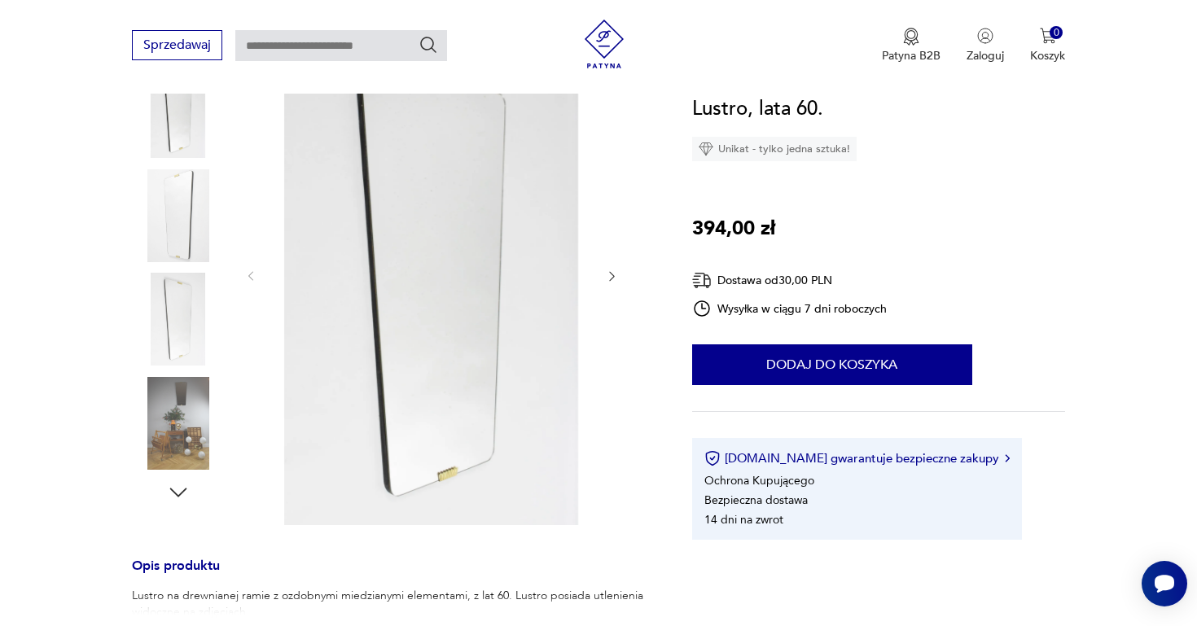
scroll to position [234, 0]
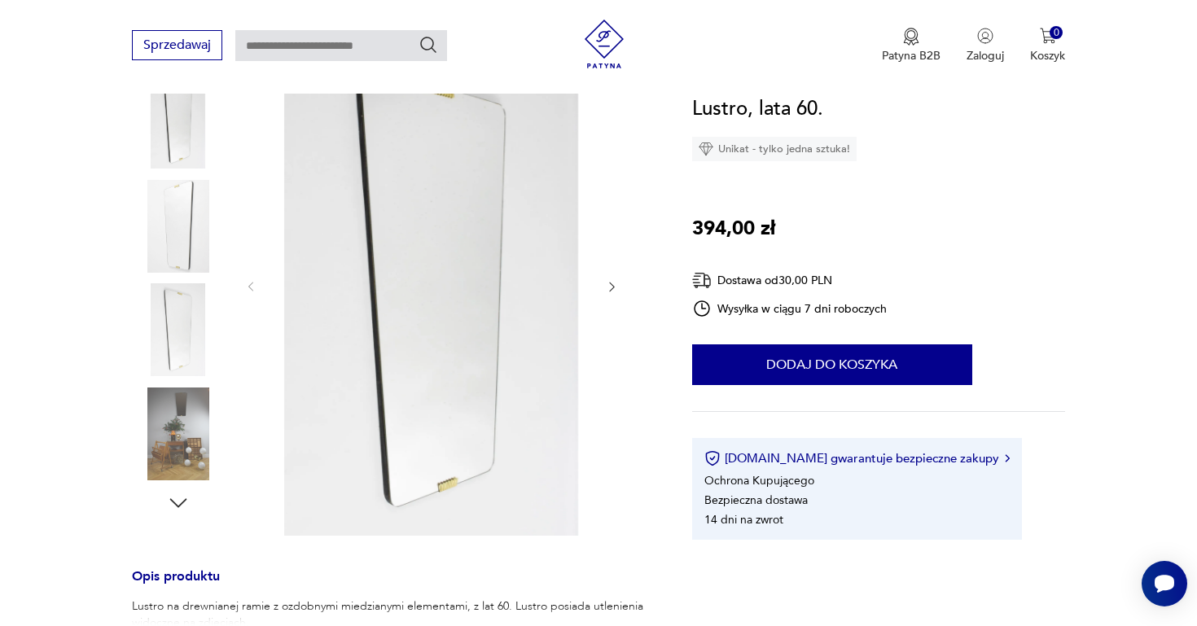
click at [608, 283] on icon "button" at bounding box center [612, 287] width 14 height 14
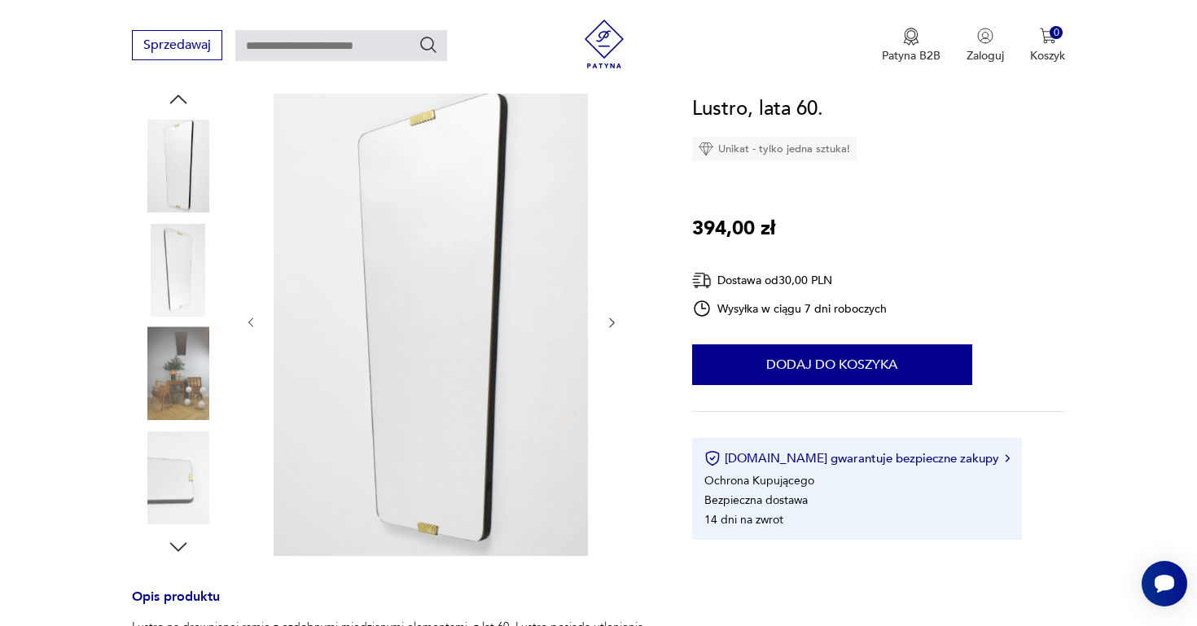
scroll to position [178, 0]
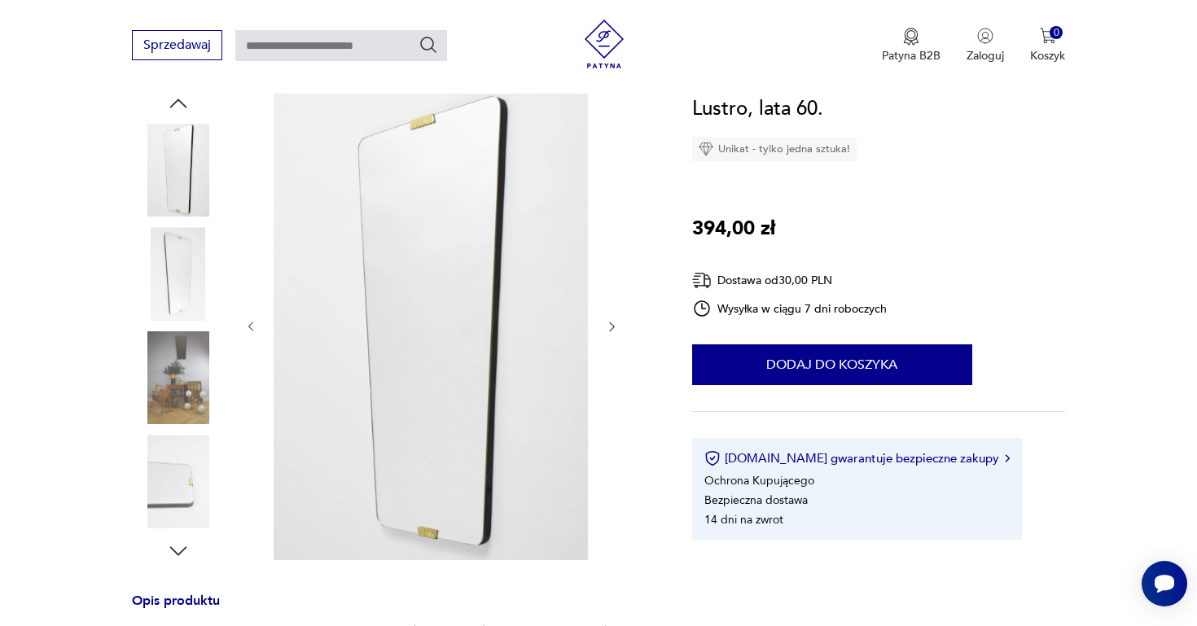
click at [612, 322] on icon "button" at bounding box center [612, 327] width 14 height 14
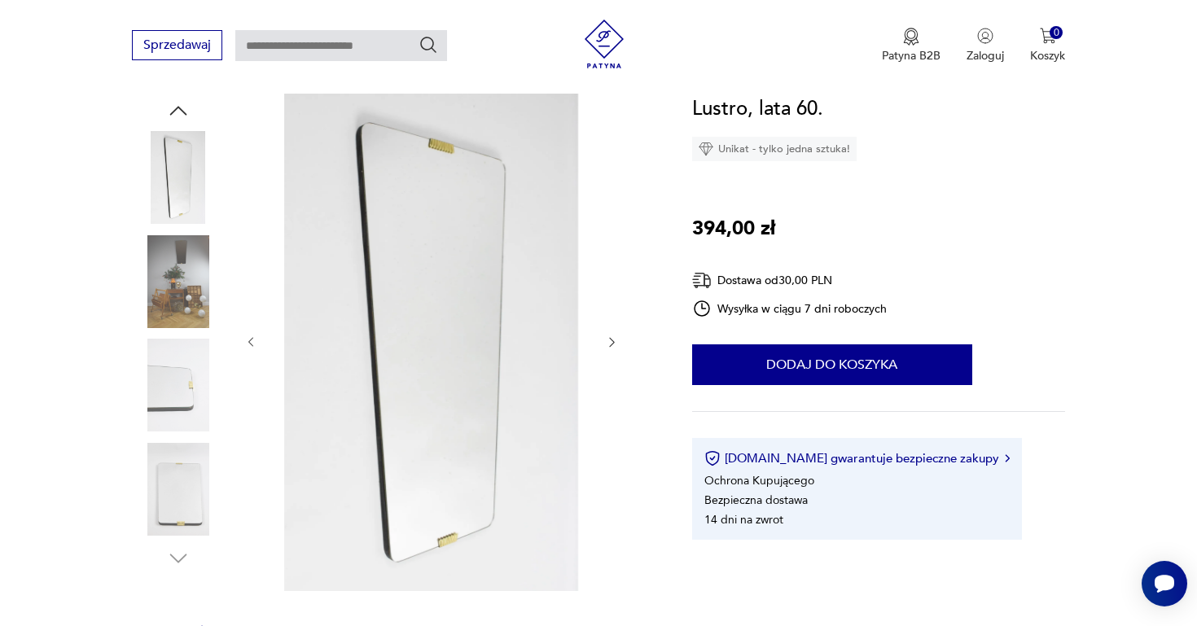
click at [610, 338] on icon "button" at bounding box center [612, 342] width 14 height 14
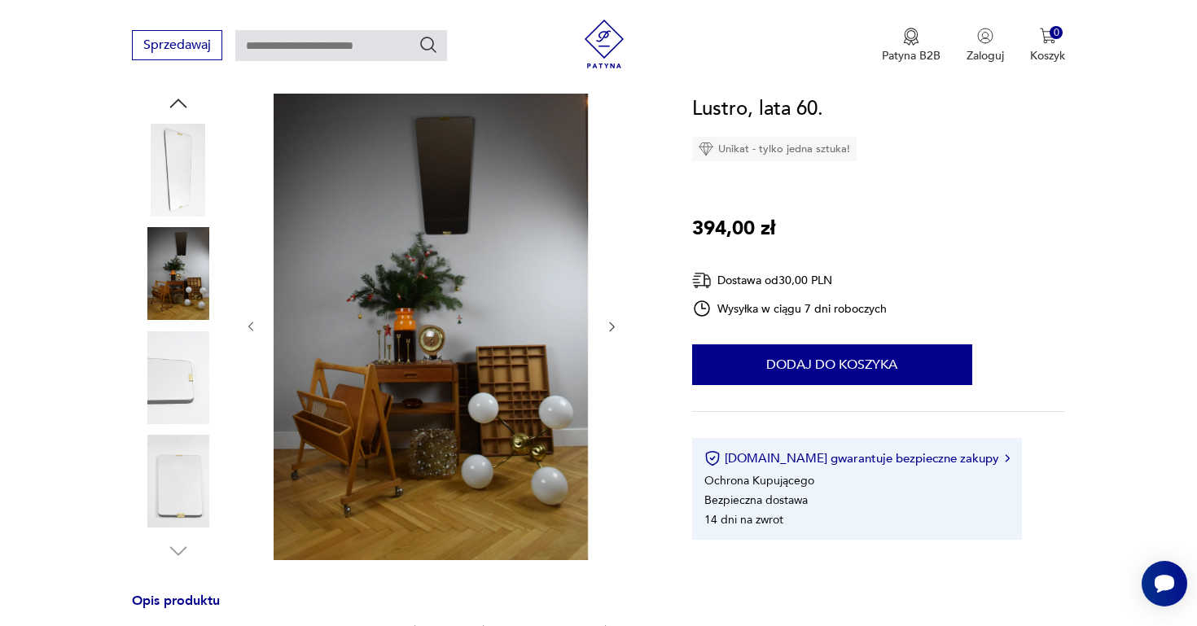
click at [612, 324] on icon "button" at bounding box center [612, 327] width 14 height 14
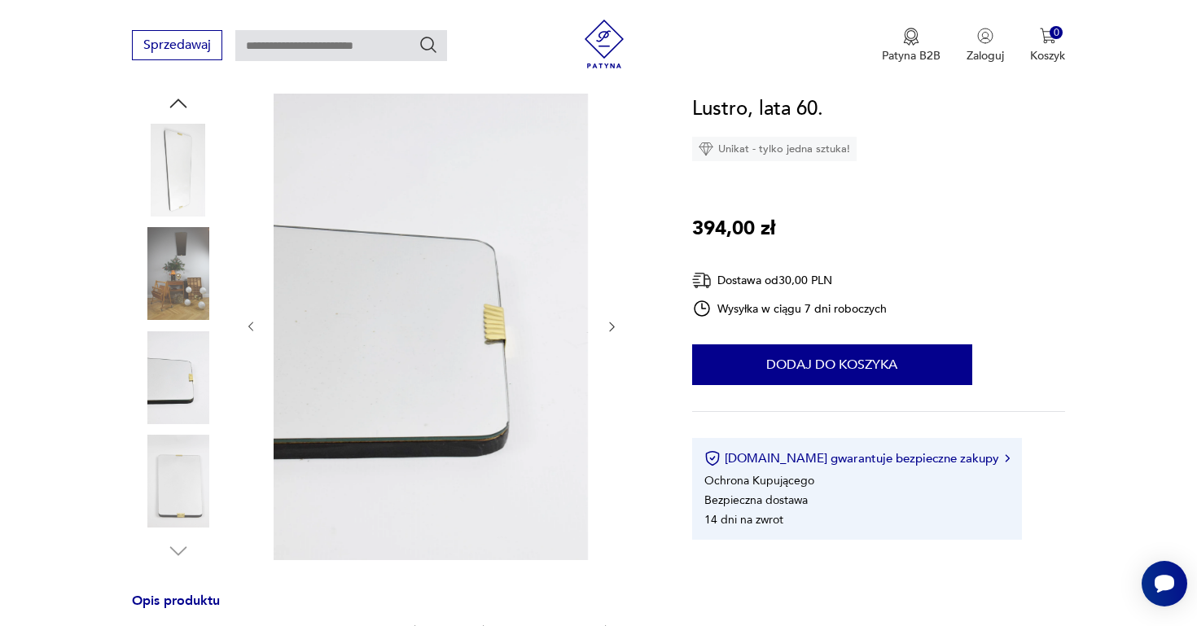
click at [612, 324] on icon "button" at bounding box center [612, 327] width 14 height 14
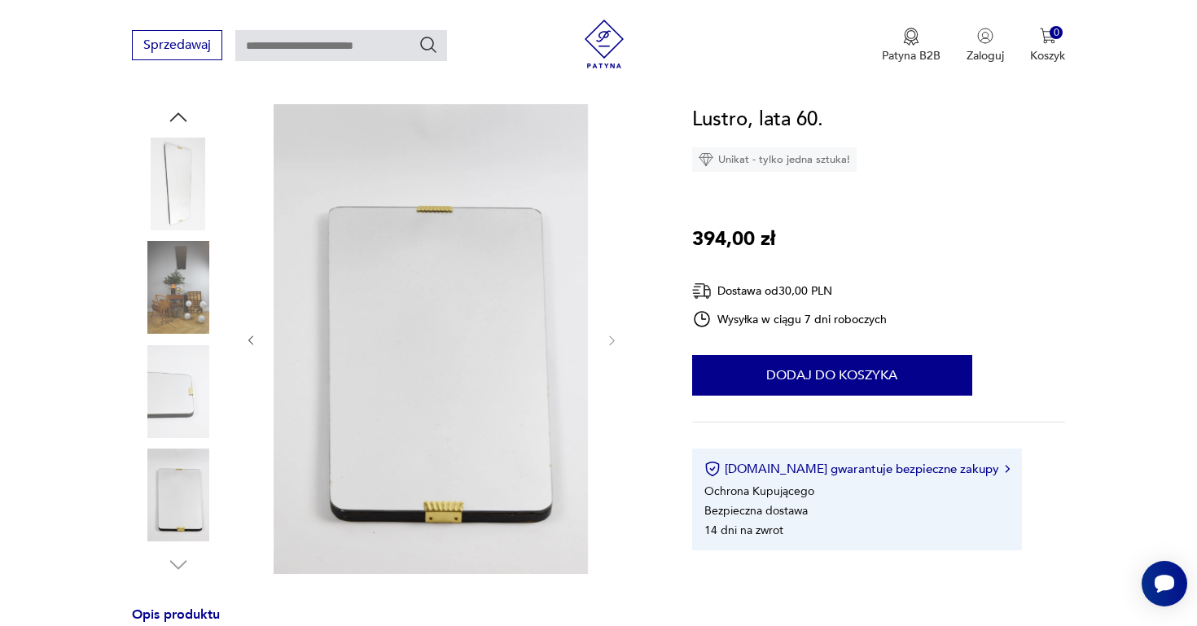
scroll to position [169, 0]
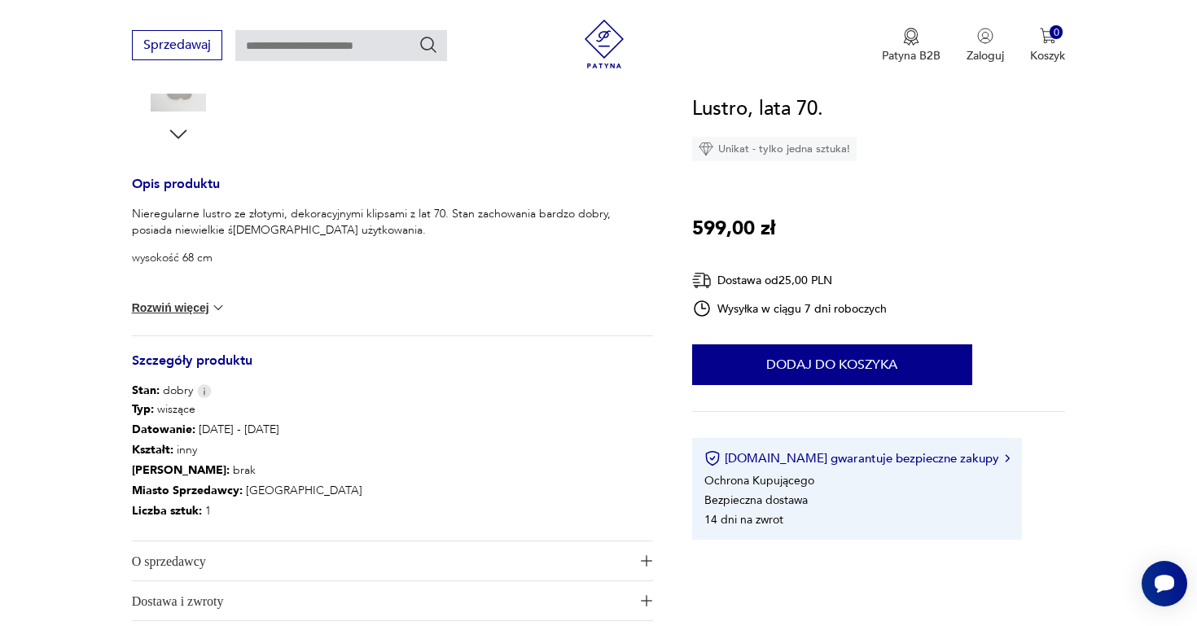
scroll to position [606, 0]
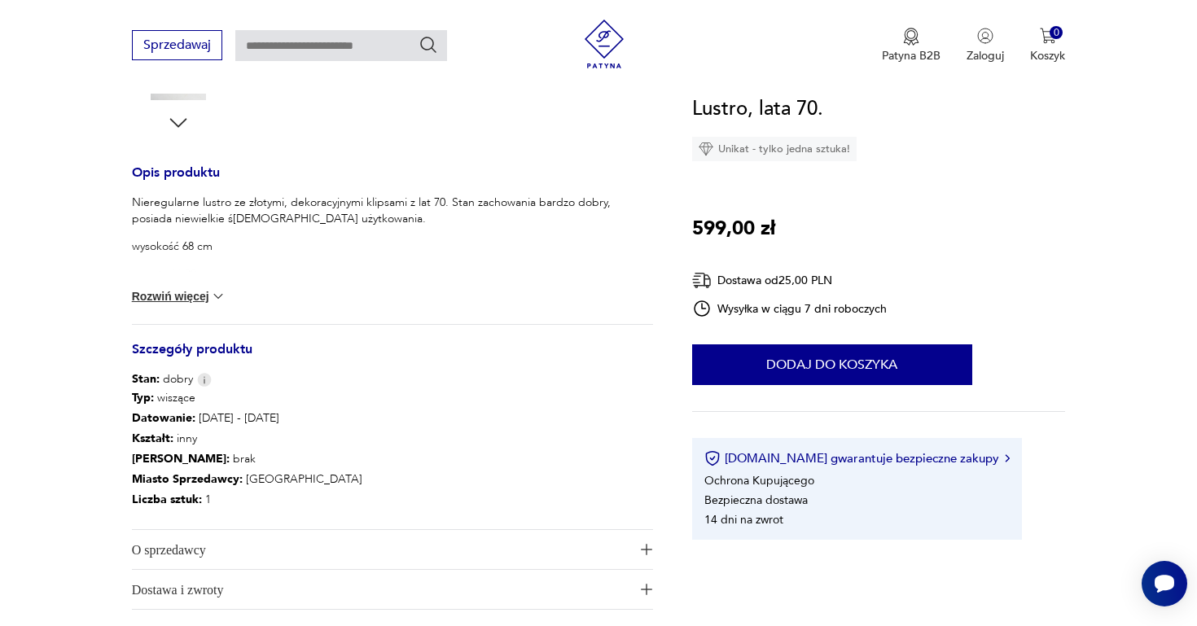
click at [197, 292] on button "Rozwiń więcej" at bounding box center [179, 296] width 94 height 16
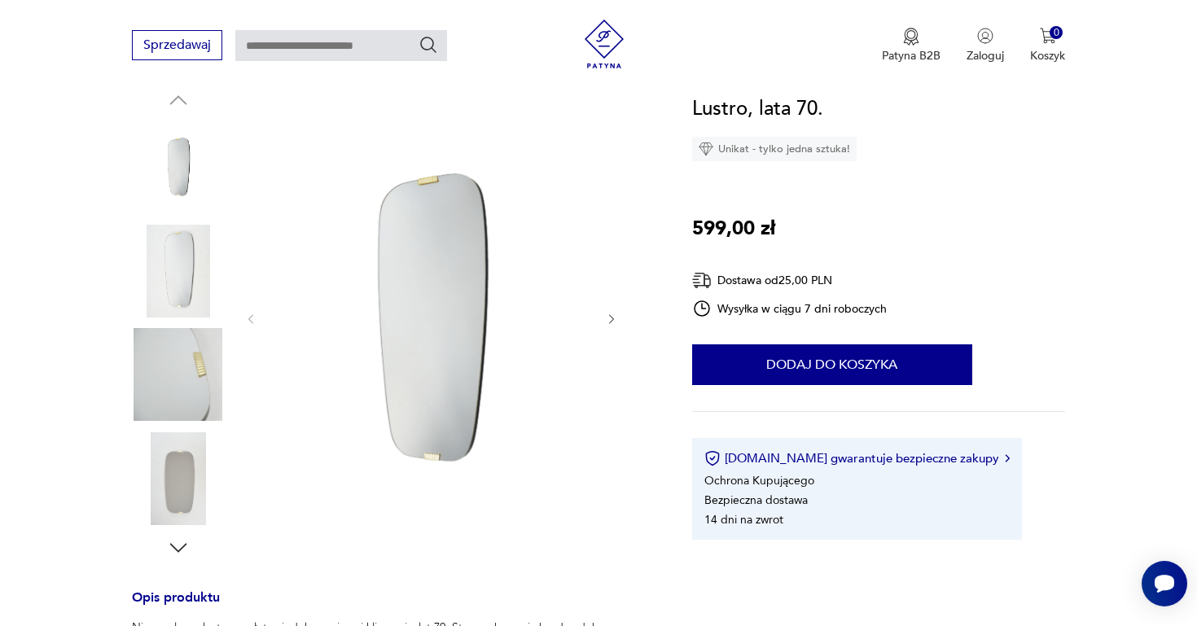
scroll to position [171, 0]
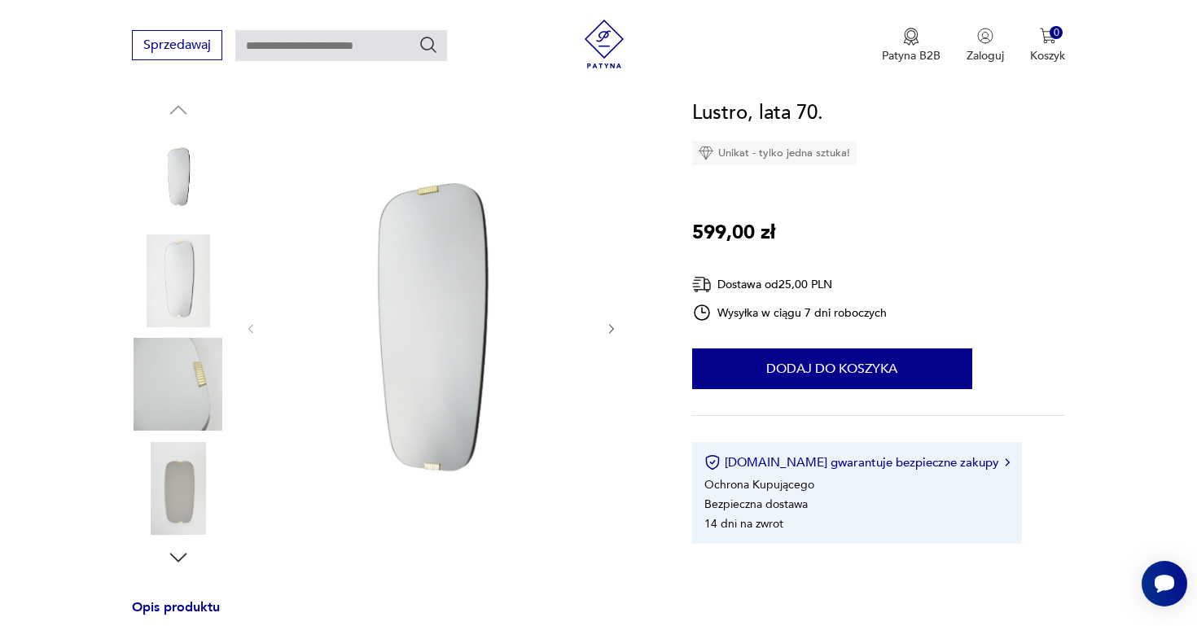
click at [610, 330] on icon "button" at bounding box center [612, 329] width 14 height 14
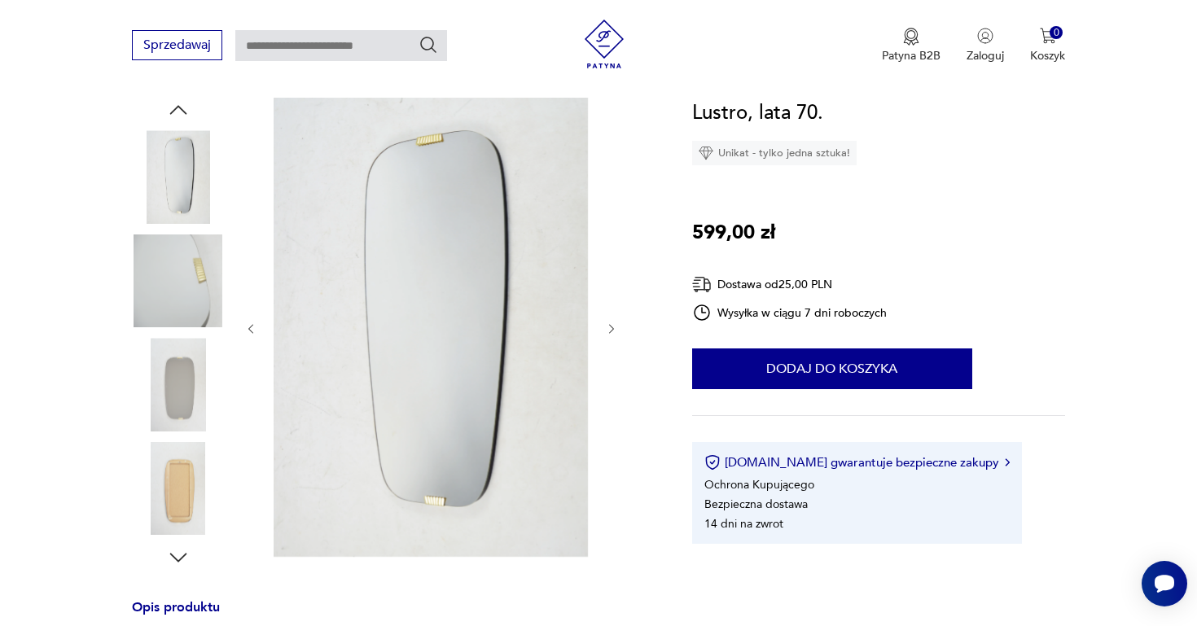
click at [610, 330] on icon "button" at bounding box center [612, 329] width 14 height 14
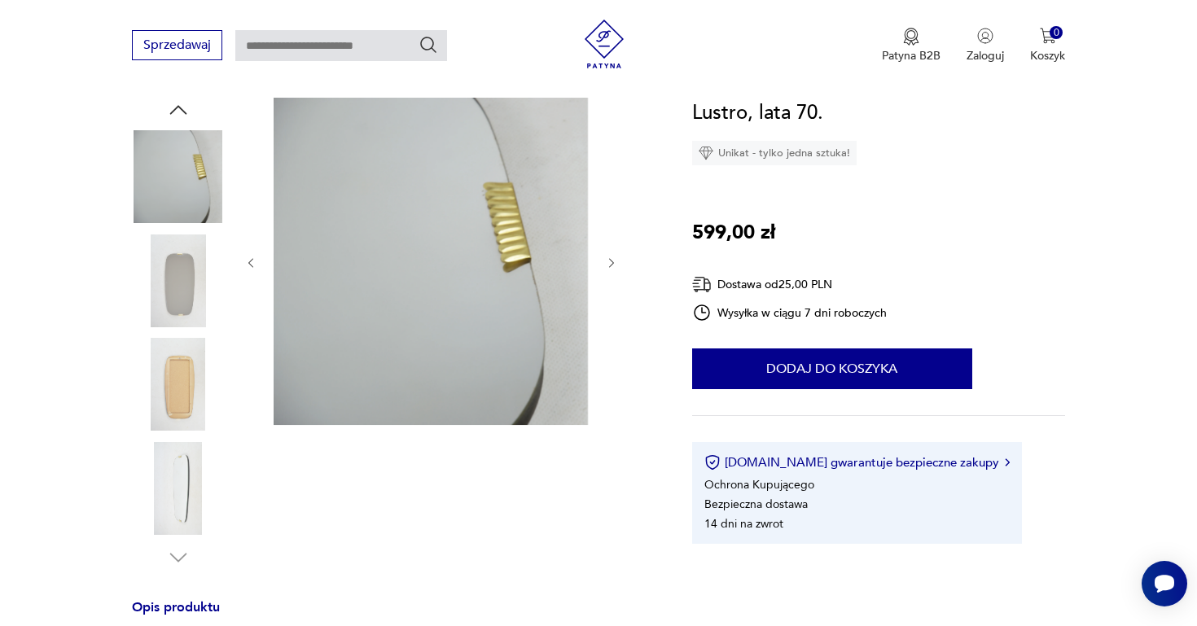
click at [610, 259] on icon "button" at bounding box center [611, 263] width 5 height 10
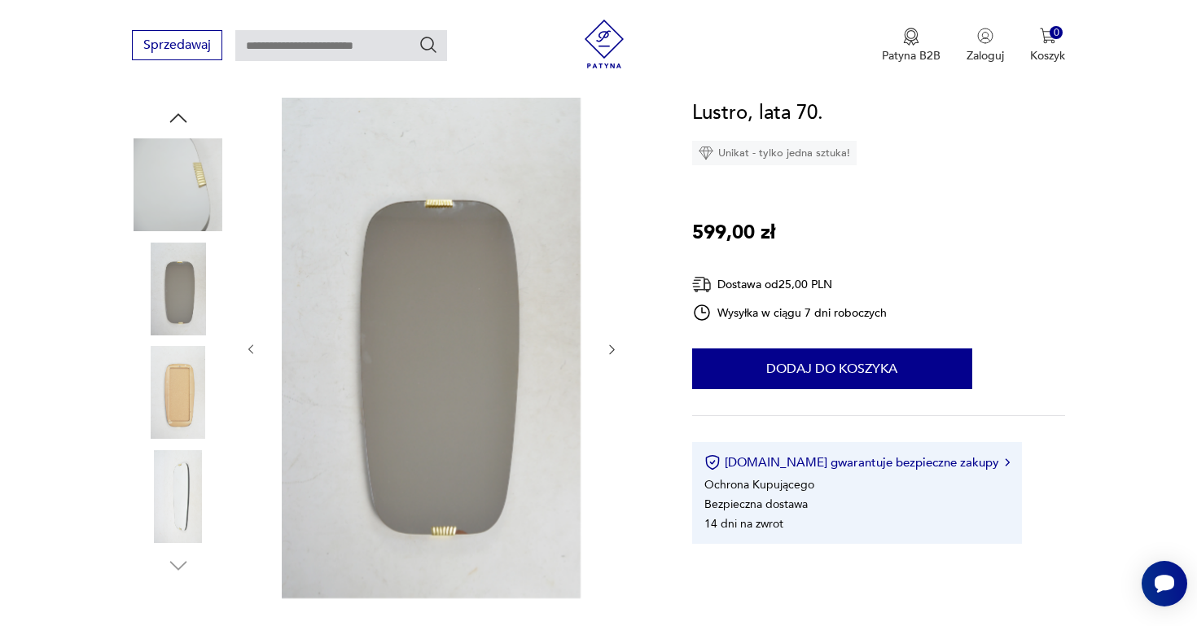
click at [610, 350] on icon "button" at bounding box center [612, 350] width 14 height 14
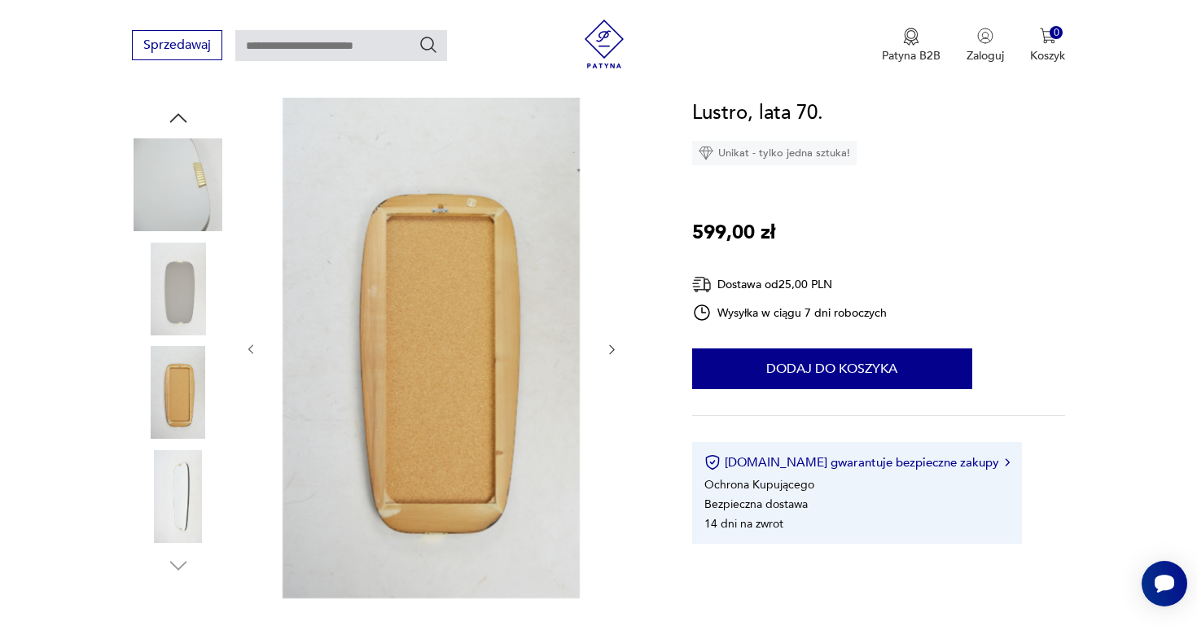
click at [612, 346] on icon "button" at bounding box center [612, 350] width 14 height 14
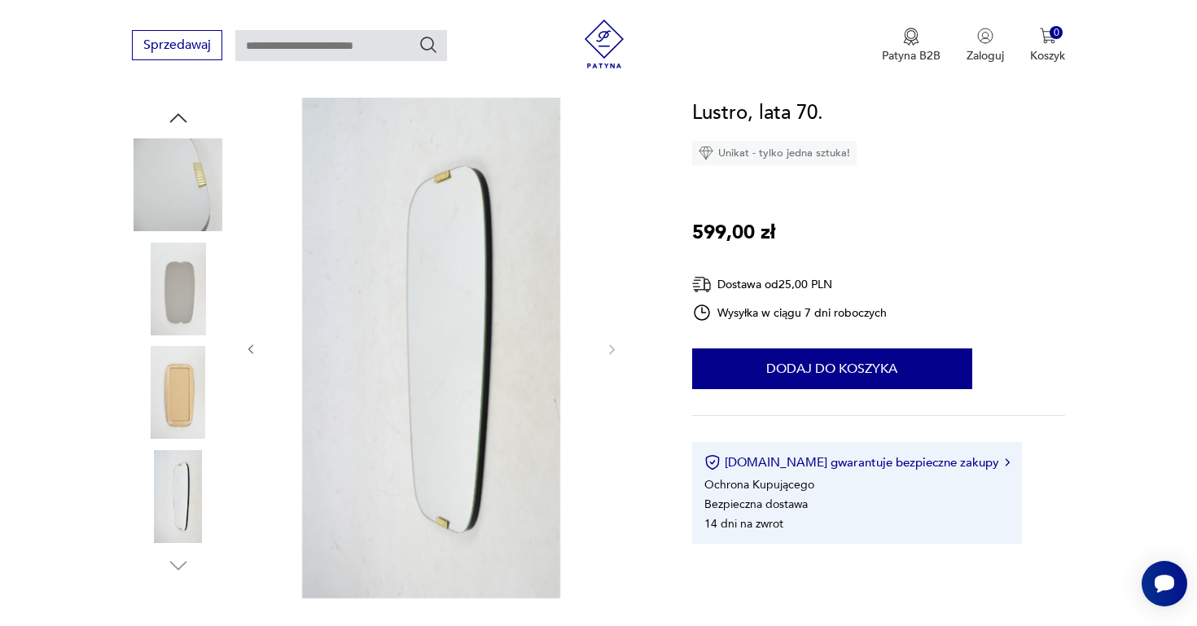
click at [164, 401] on img at bounding box center [178, 392] width 93 height 93
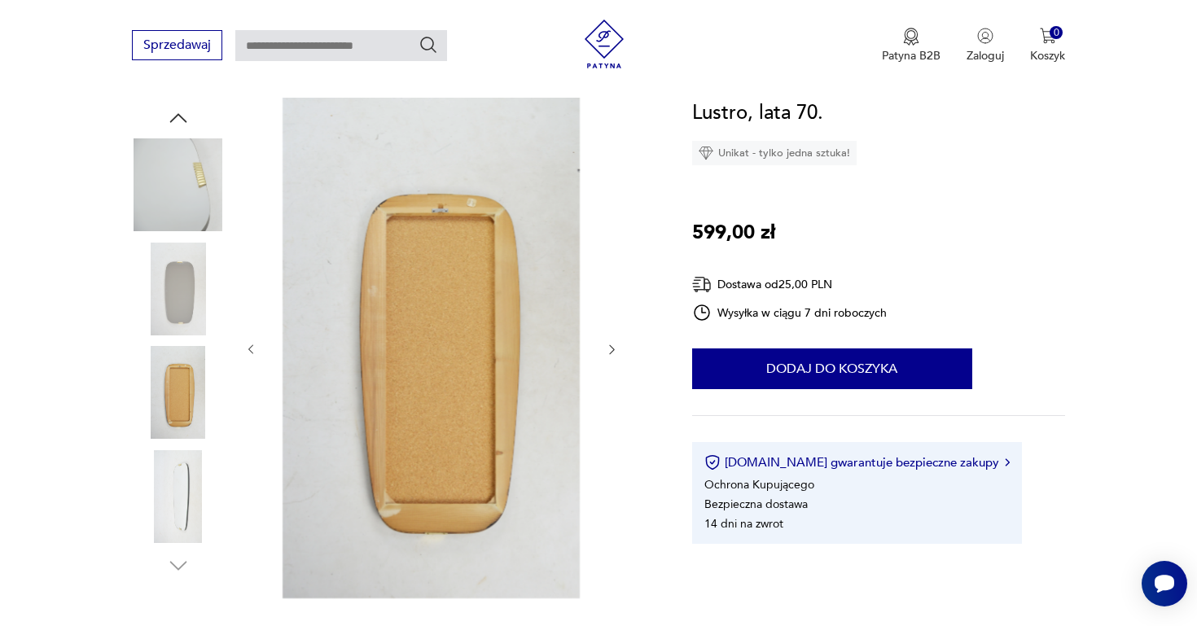
click at [458, 367] on img at bounding box center [431, 348] width 314 height 501
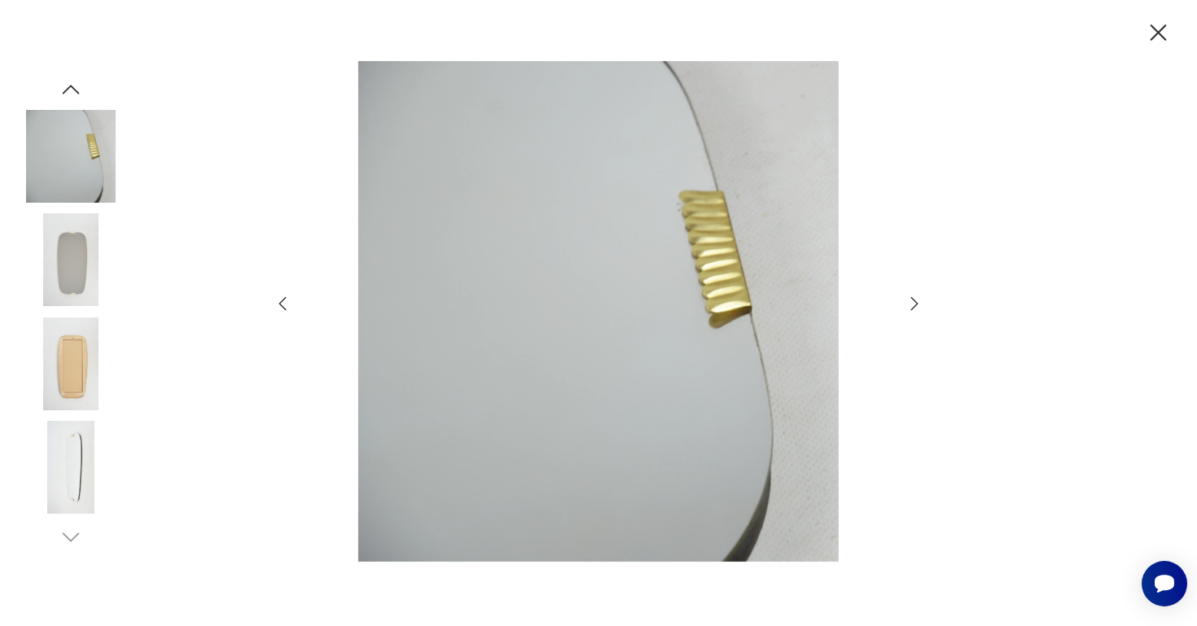
click at [1156, 36] on icon "button" at bounding box center [1159, 32] width 16 height 16
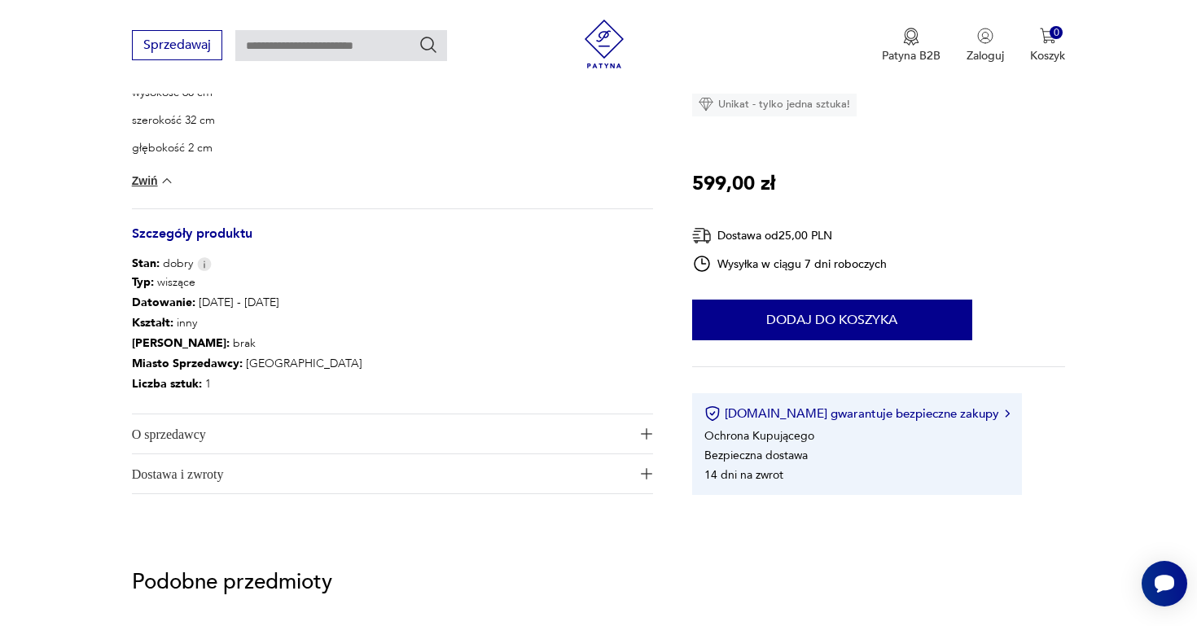
scroll to position [797, 0]
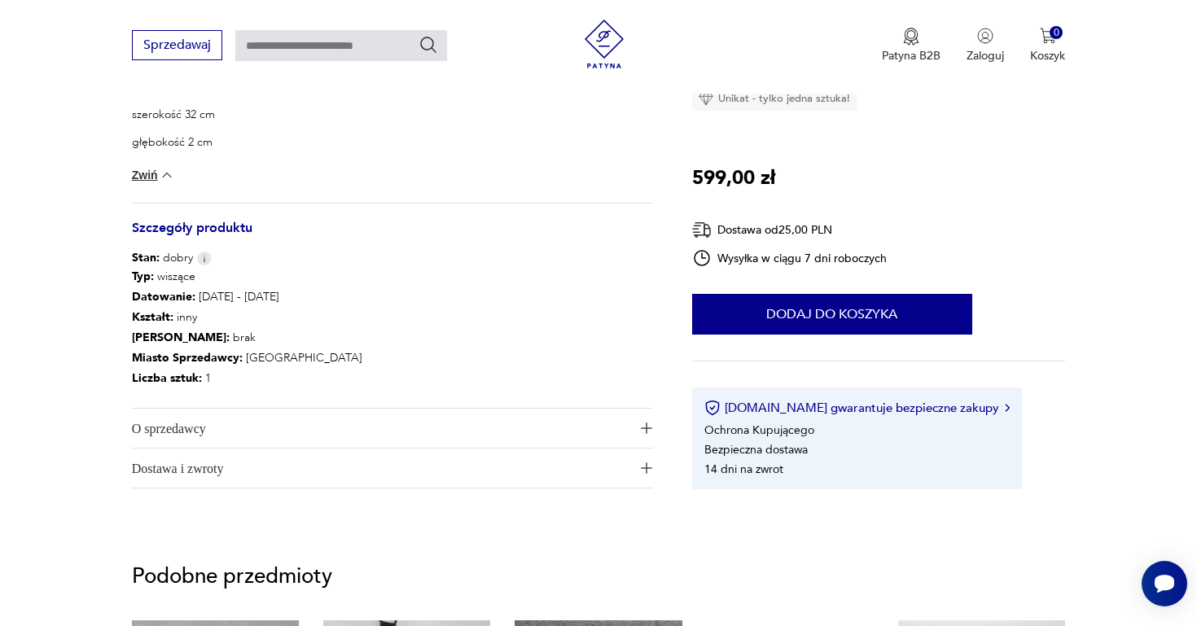
click at [236, 466] on span "Dostawa i zwroty" at bounding box center [381, 468] width 498 height 39
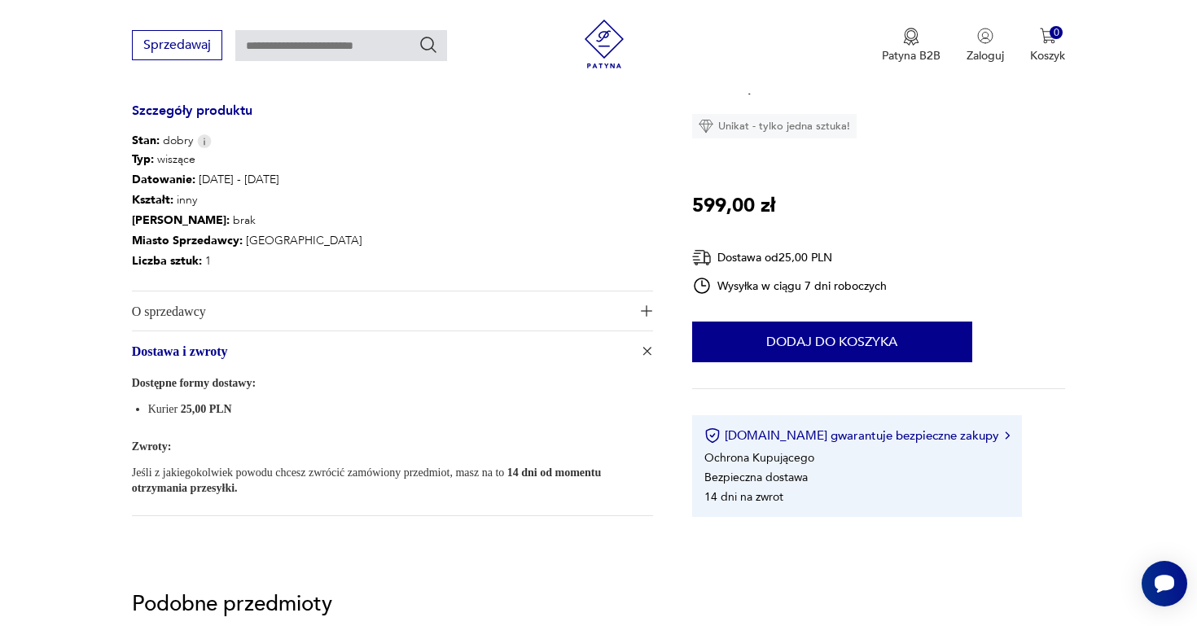
scroll to position [944, 0]
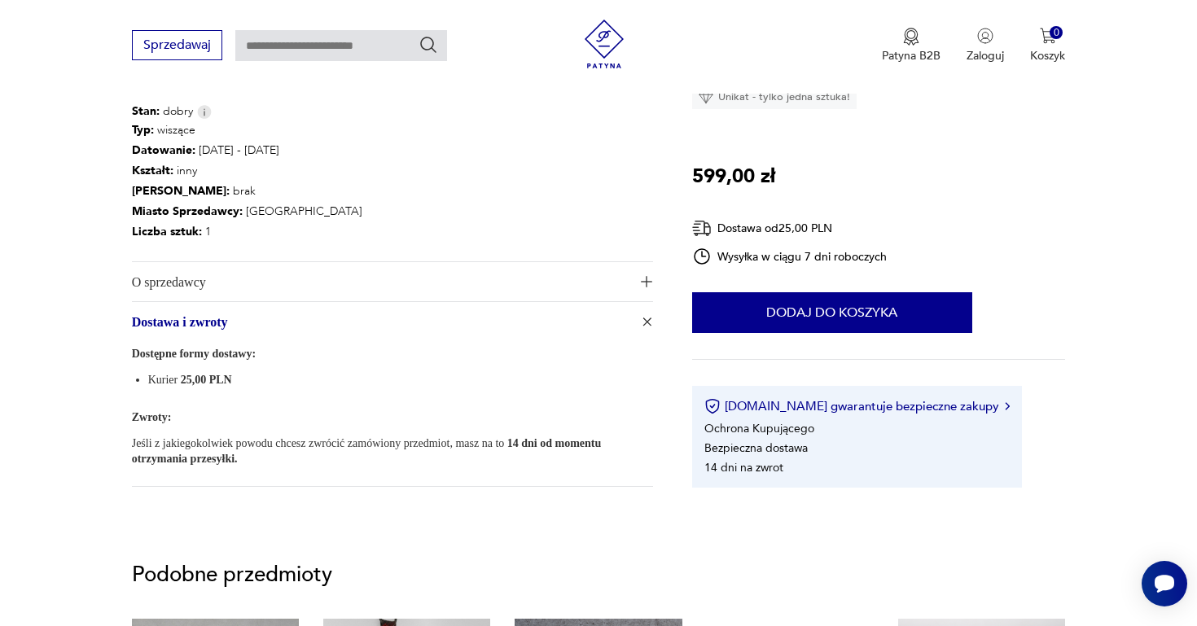
click at [229, 285] on span "O sprzedawcy" at bounding box center [381, 281] width 498 height 39
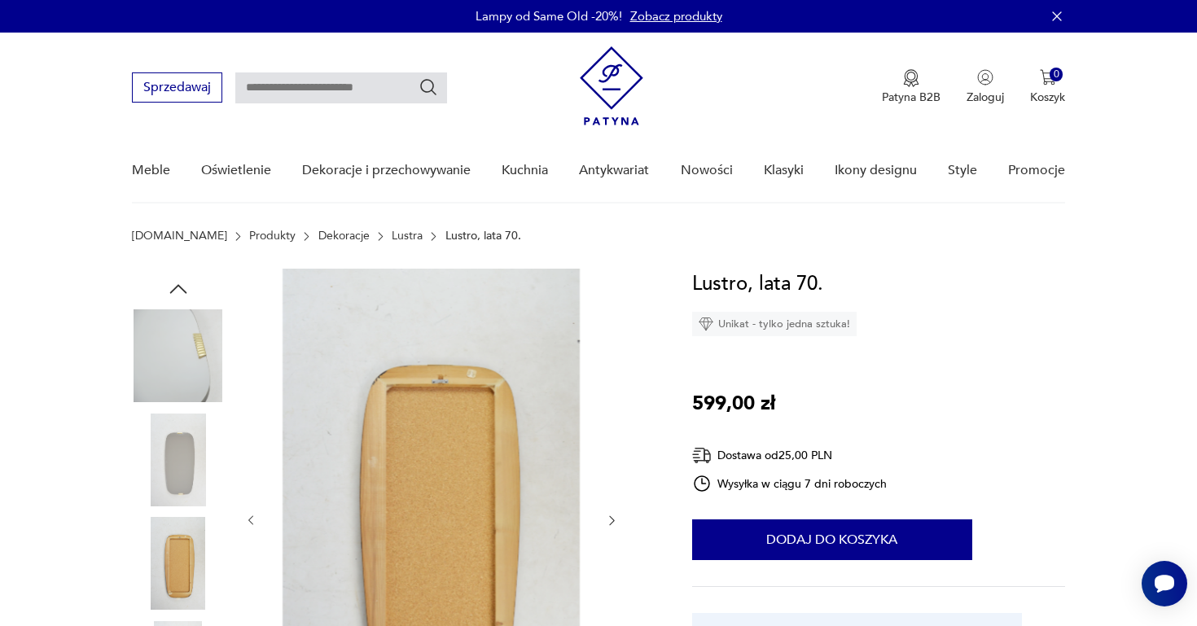
scroll to position [0, 0]
click at [151, 492] on img at bounding box center [178, 460] width 93 height 93
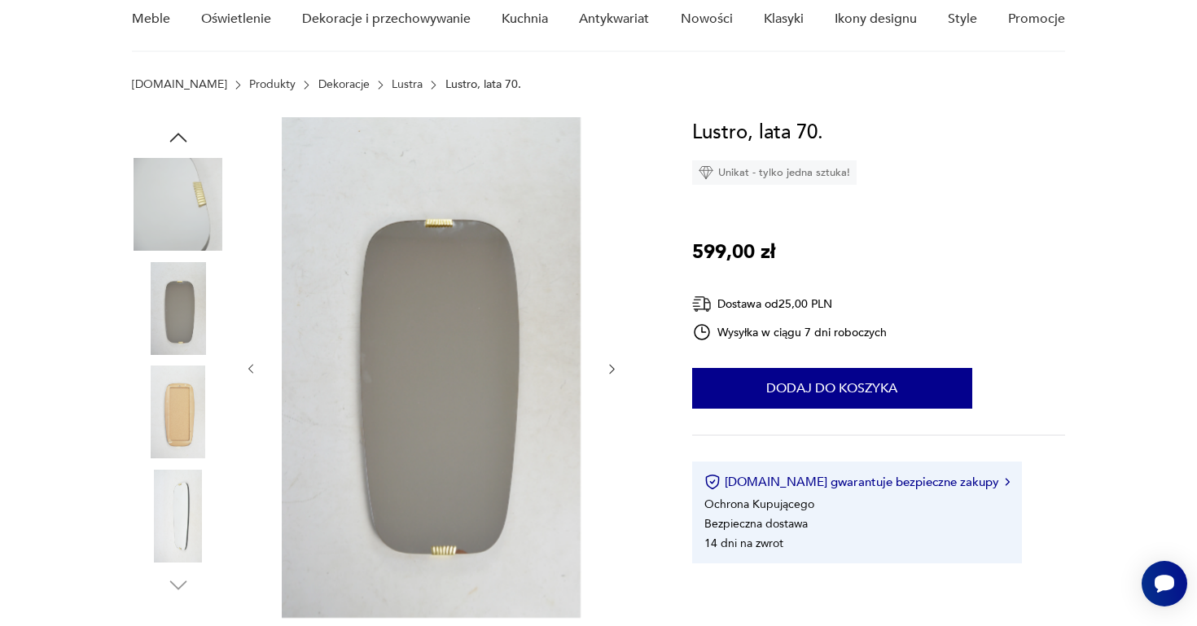
scroll to position [177, 0]
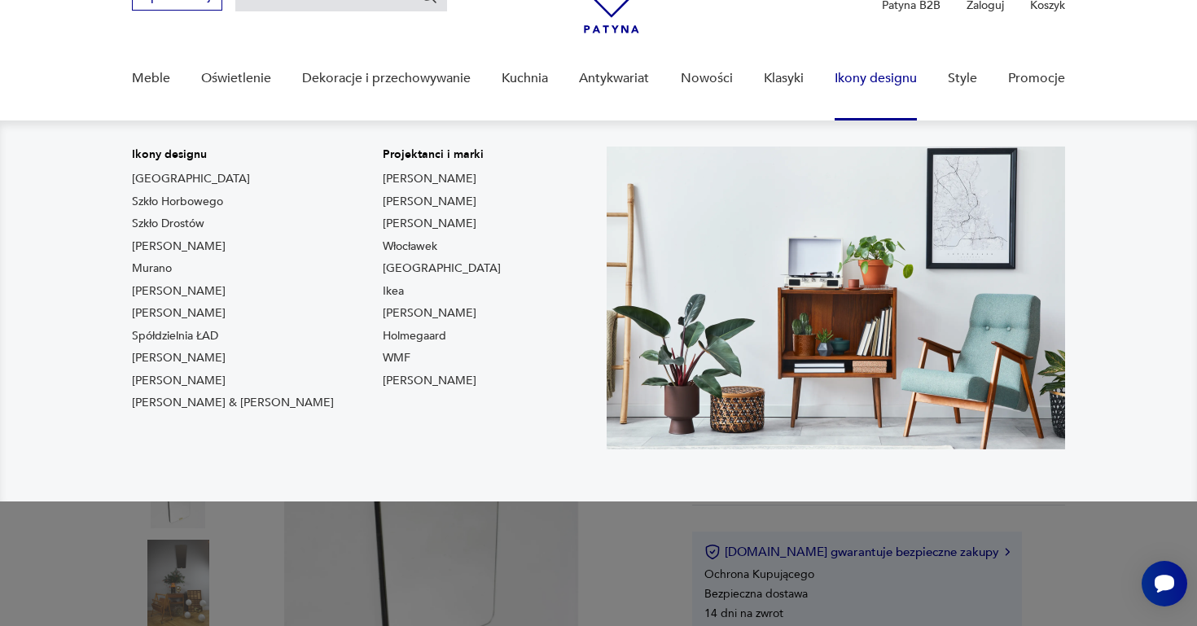
scroll to position [180, 0]
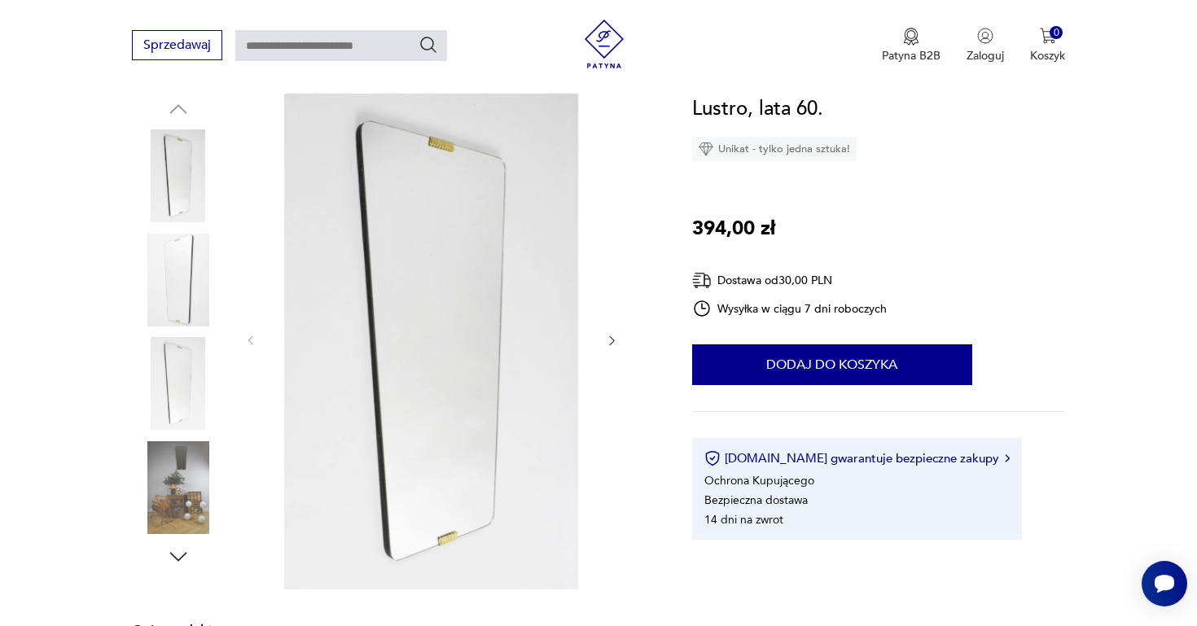
click at [612, 340] on icon "button" at bounding box center [612, 341] width 14 height 14
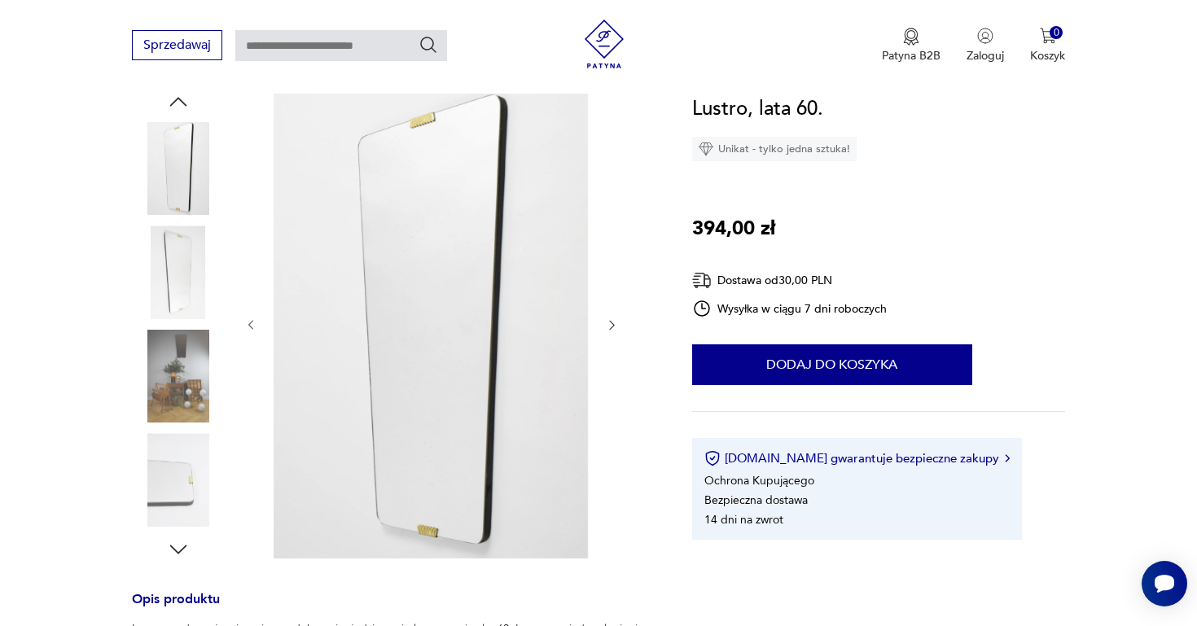
click at [612, 327] on icon "button" at bounding box center [612, 325] width 14 height 14
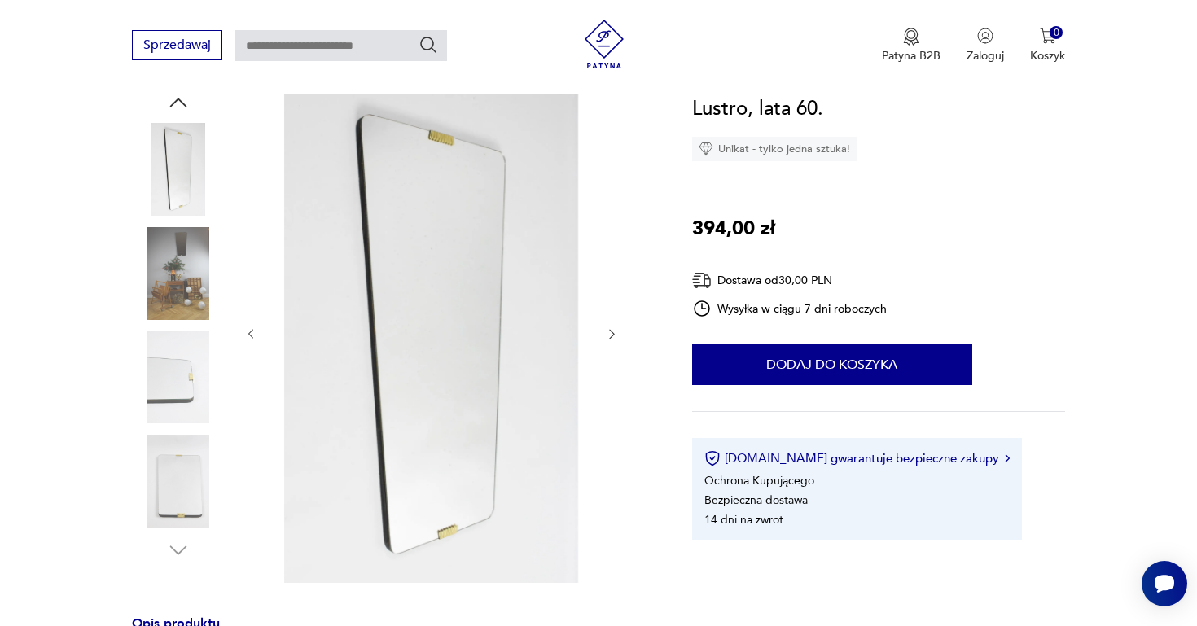
scroll to position [182, 0]
